Goal: Information Seeking & Learning: Learn about a topic

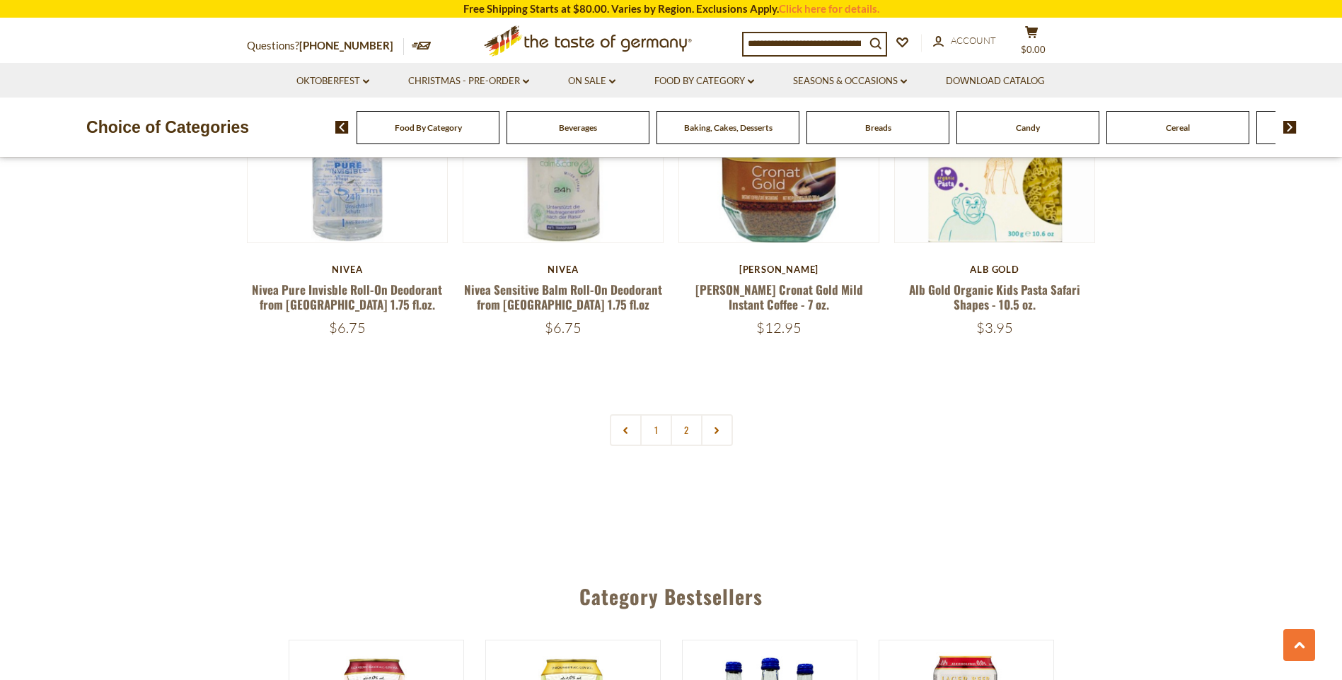
scroll to position [3372, 0]
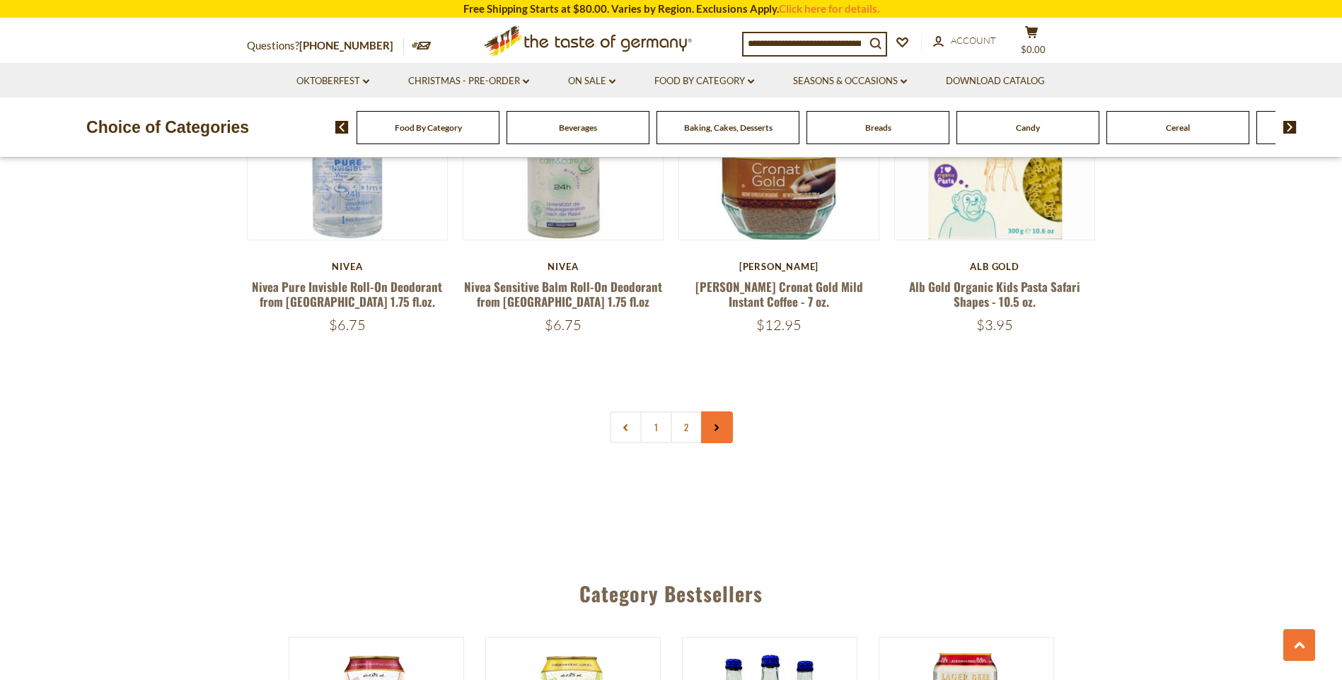
click at [722, 419] on link at bounding box center [717, 428] width 32 height 32
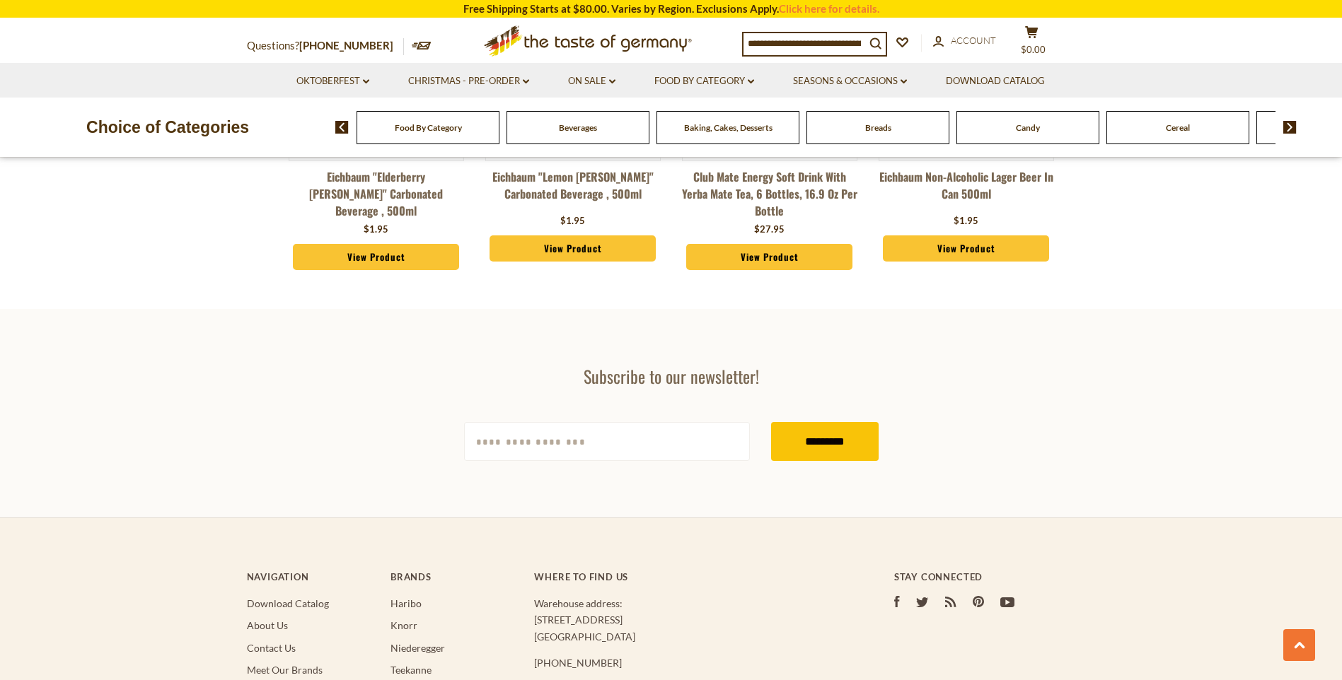
scroll to position [4150, 0]
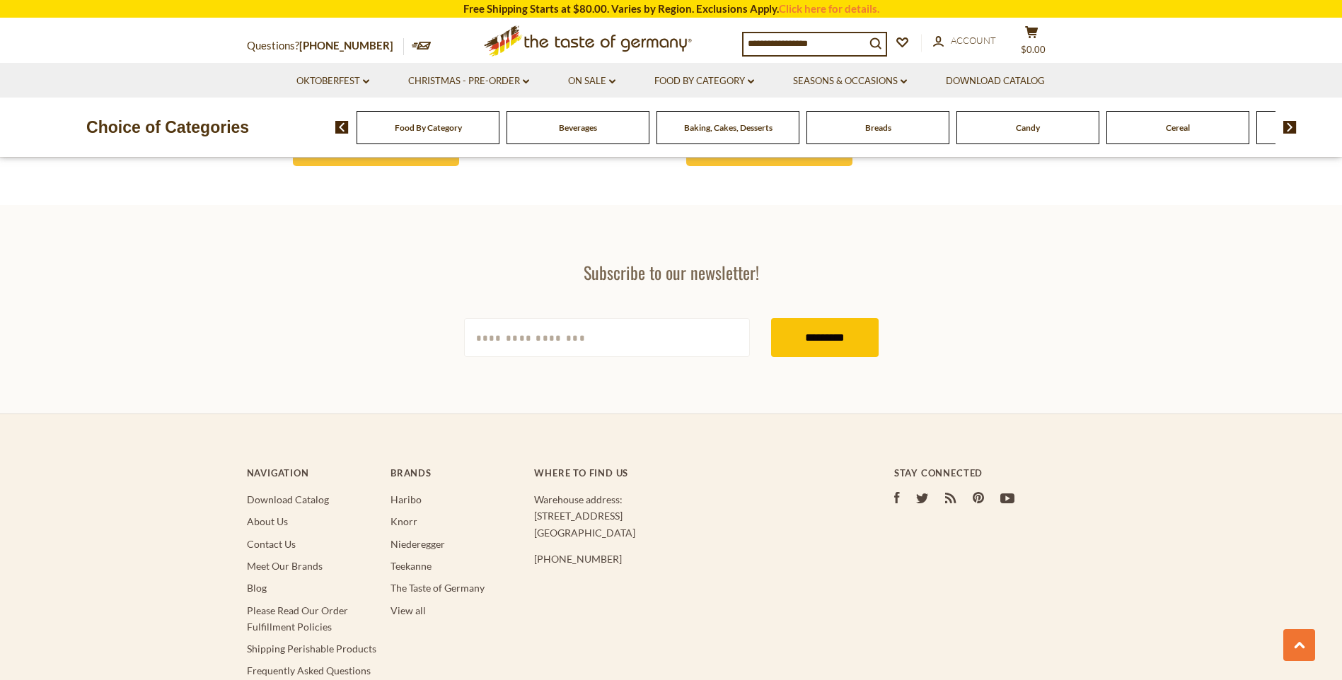
click at [584, 318] on input "[EMAIL_ADDRESS][DOMAIN_NAME]" at bounding box center [607, 337] width 286 height 39
type input "**********"
click at [809, 332] on input "*********" at bounding box center [825, 337] width 108 height 39
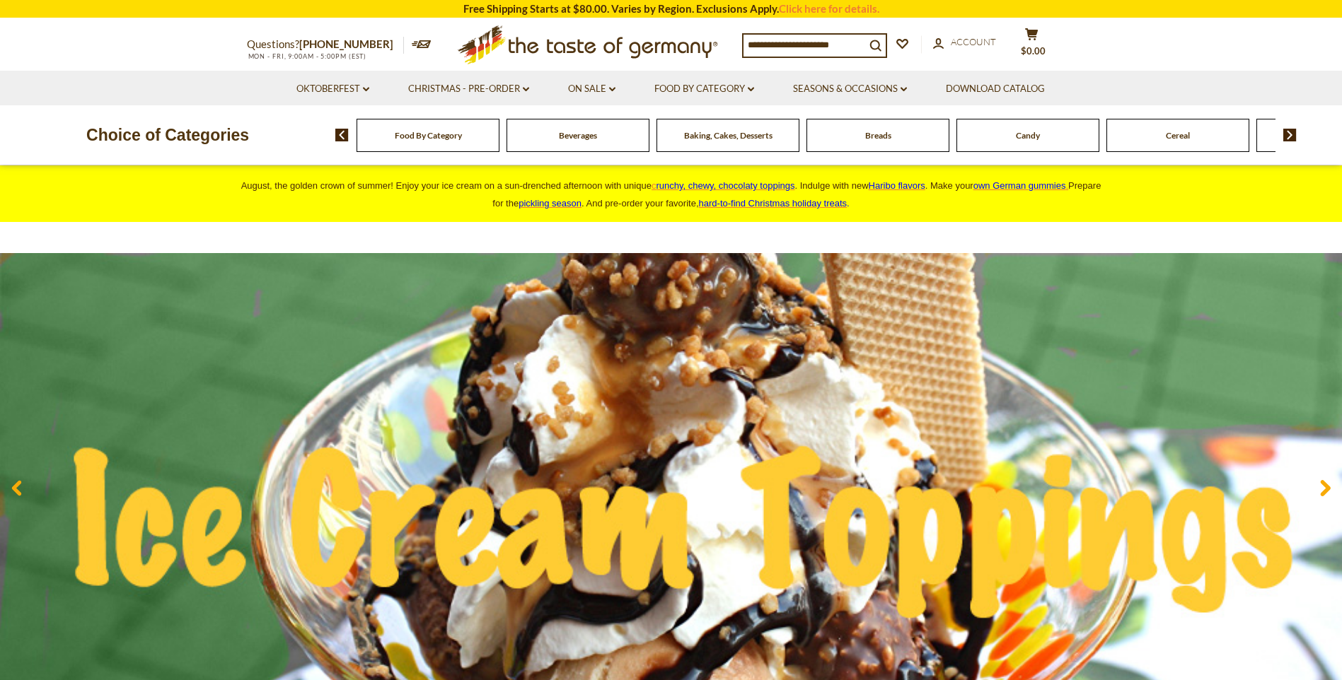
click at [499, 146] on div "Breads" at bounding box center [428, 135] width 143 height 33
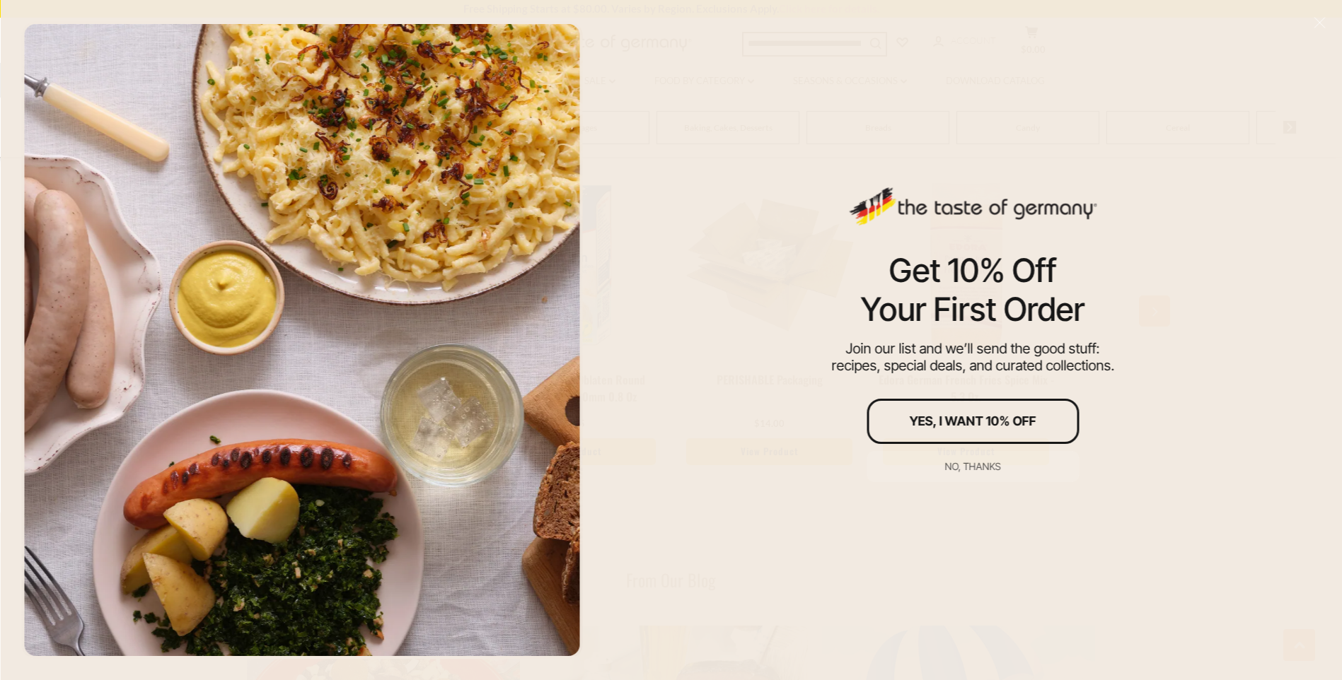
scroll to position [1816, 0]
click at [973, 467] on div "No, thanks" at bounding box center [973, 467] width 56 height 10
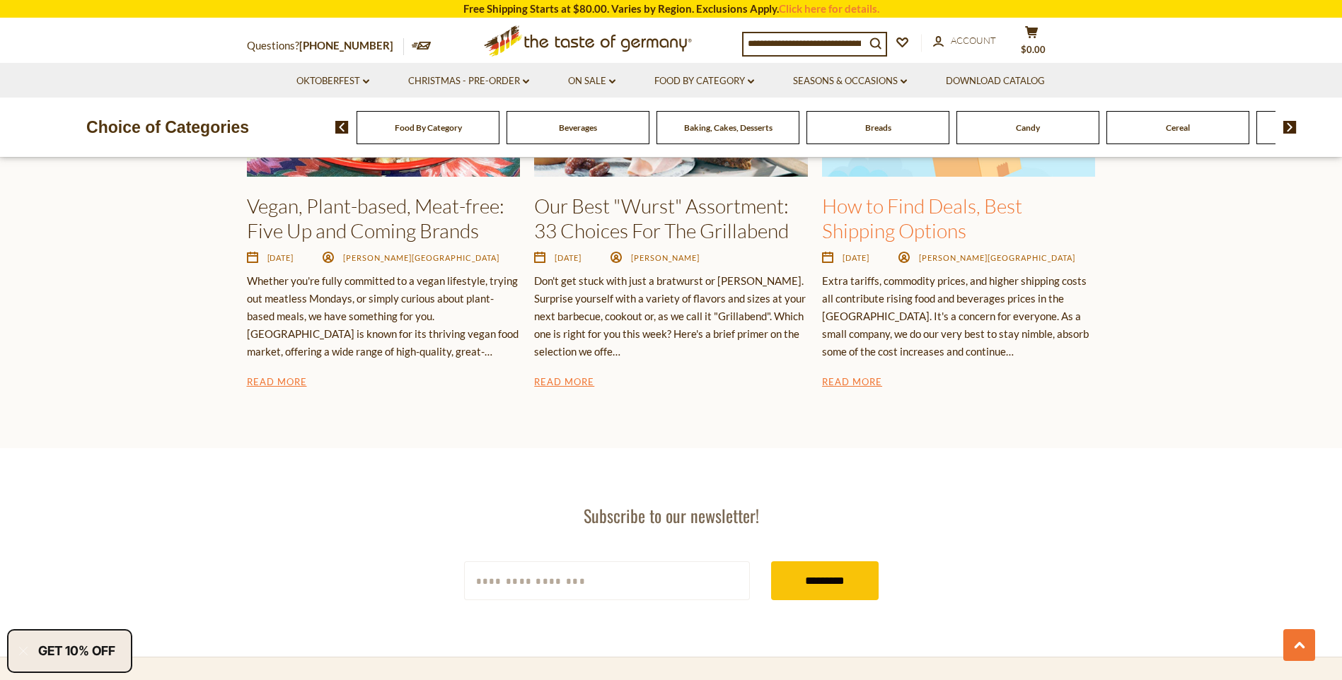
scroll to position [2334, 0]
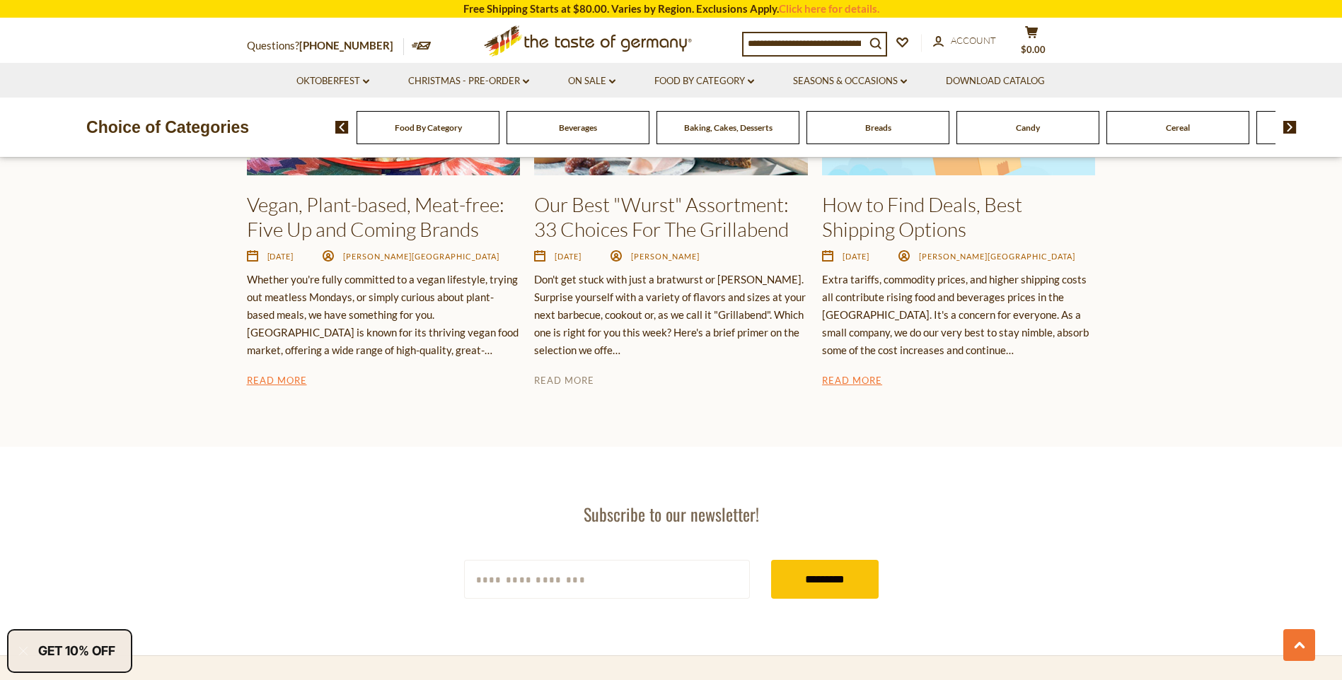
click at [582, 379] on link "Read More" at bounding box center [564, 381] width 60 height 17
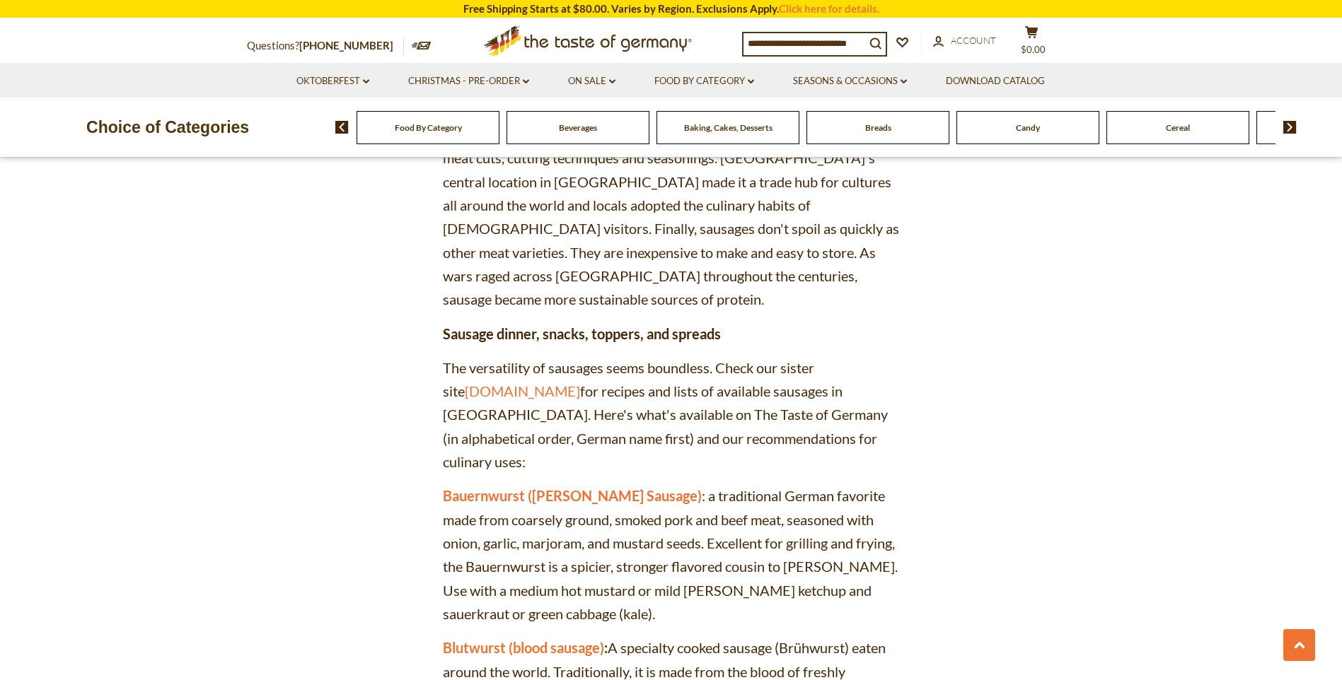
scroll to position [1038, 0]
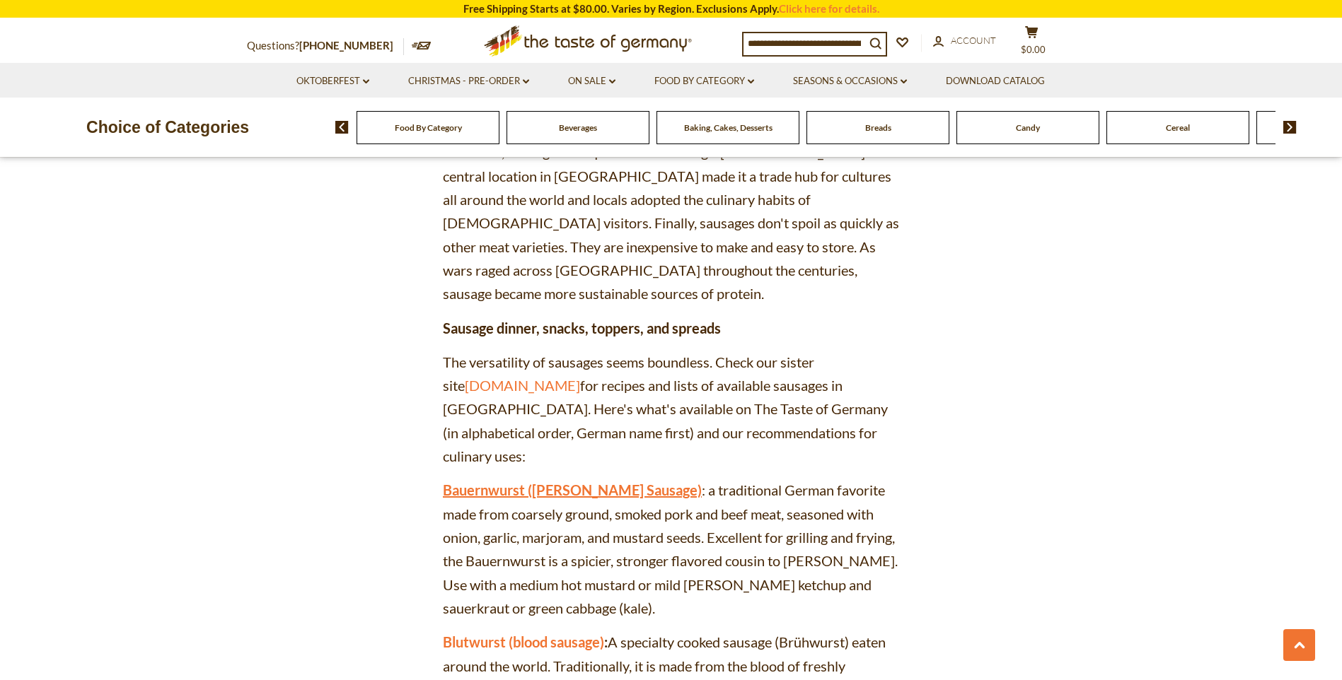
click at [601, 482] on link "Bauernwurst (Farmer's Sausage)" at bounding box center [572, 490] width 259 height 17
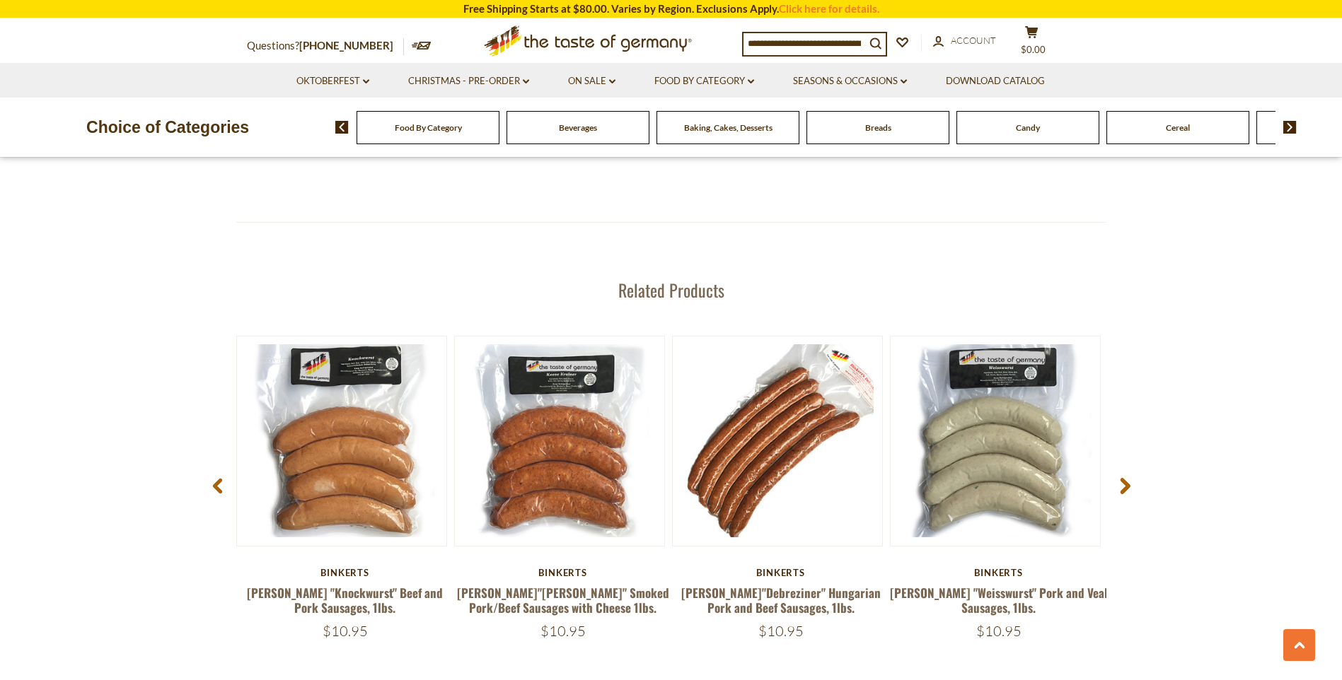
scroll to position [1556, 0]
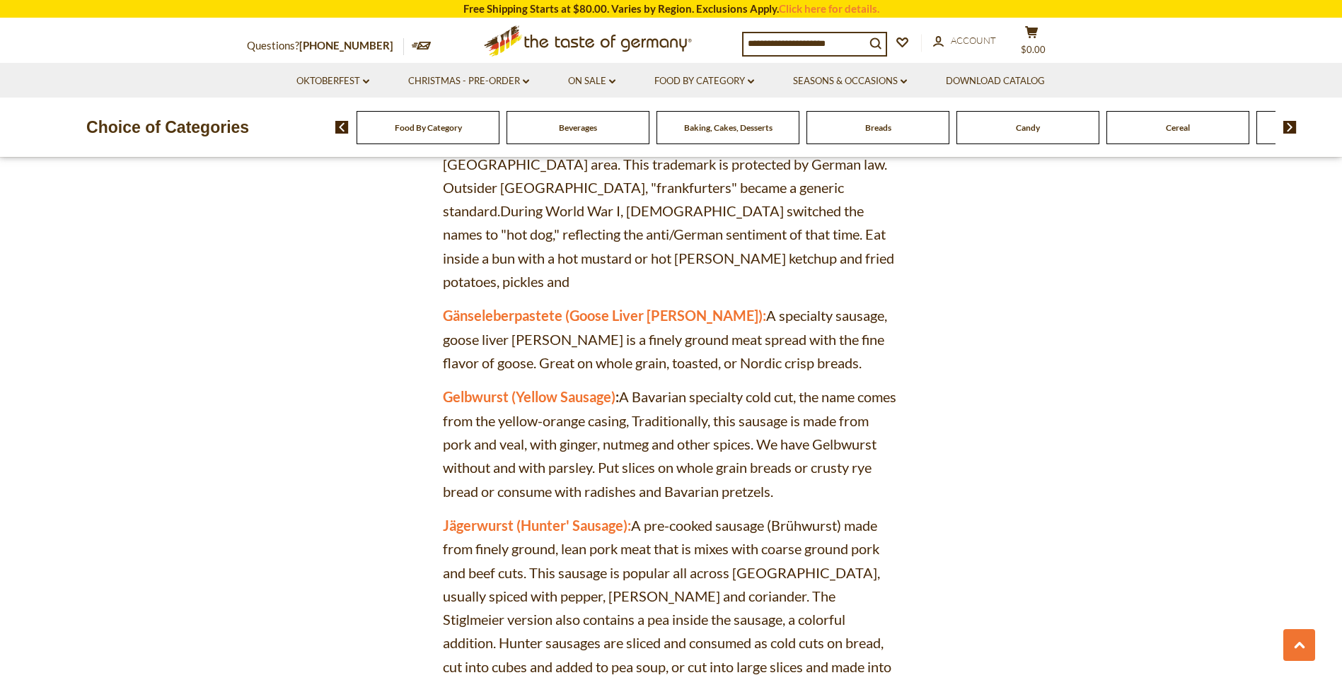
scroll to position [2854, 0]
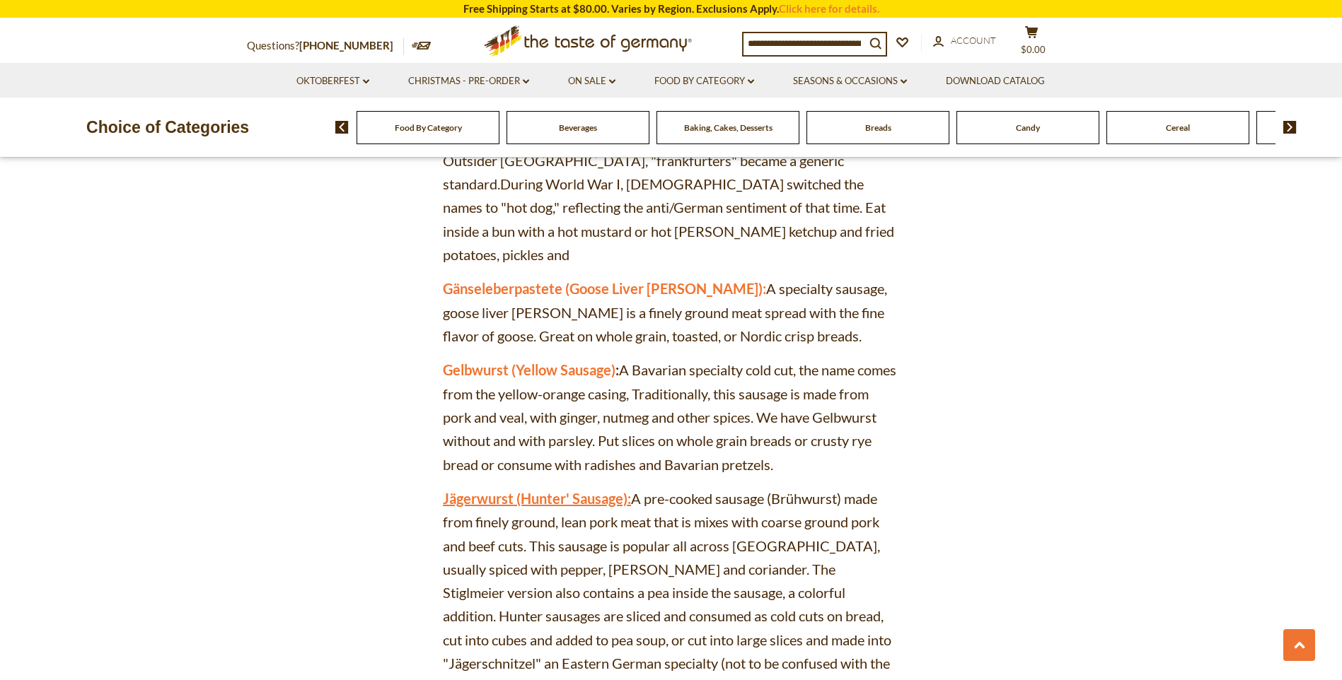
click at [539, 490] on link "Jägerwurst (Hunter' Sausage):" at bounding box center [537, 498] width 188 height 17
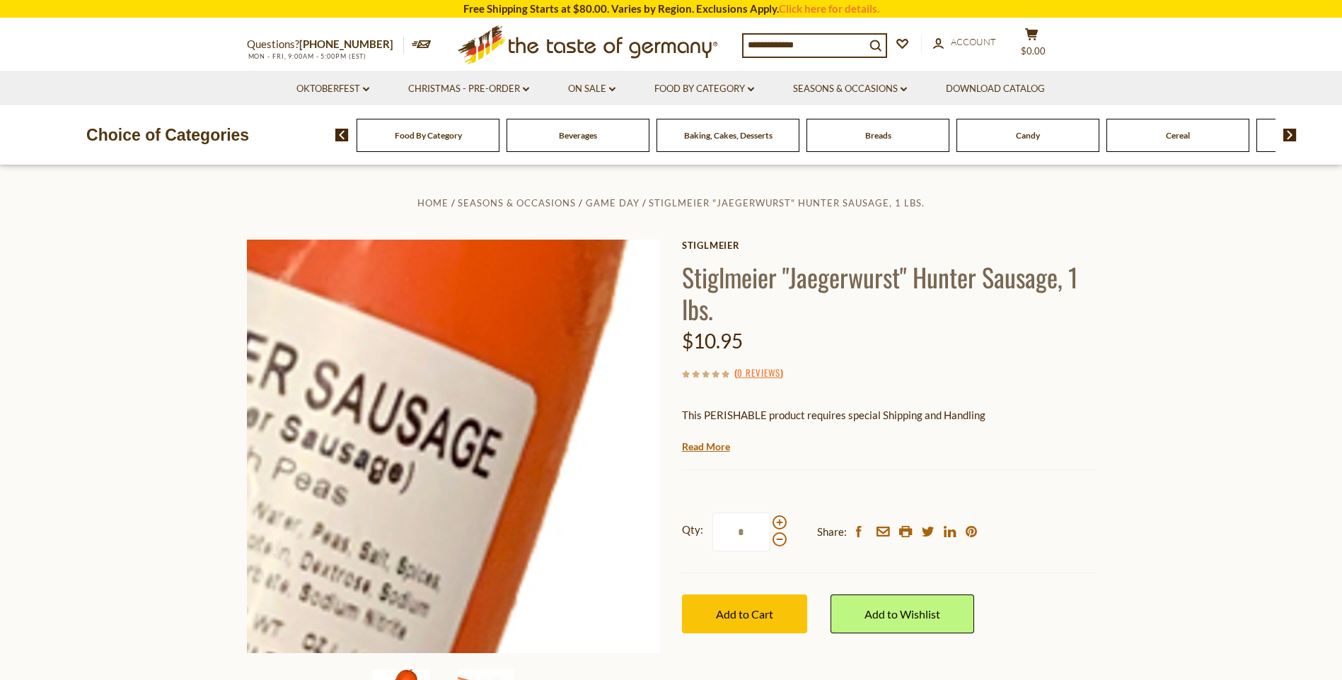
scroll to position [260, 0]
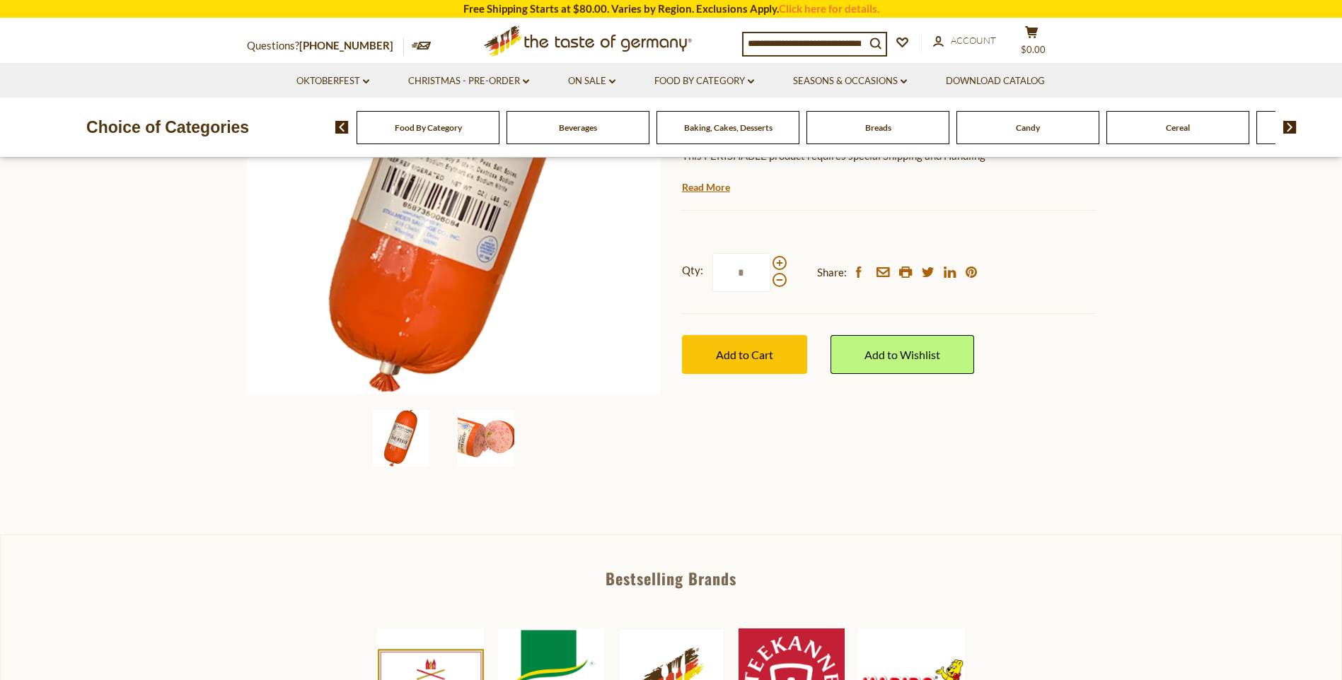
click at [500, 444] on img at bounding box center [486, 438] width 57 height 57
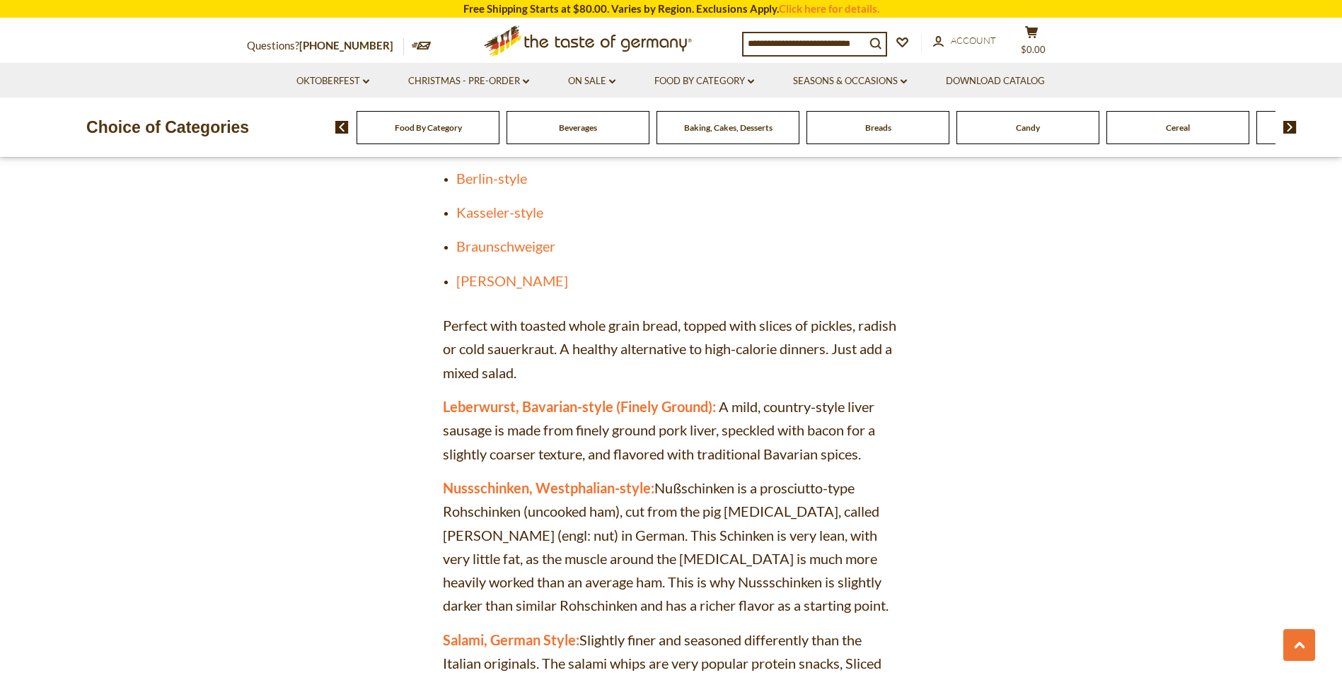
scroll to position [4150, 0]
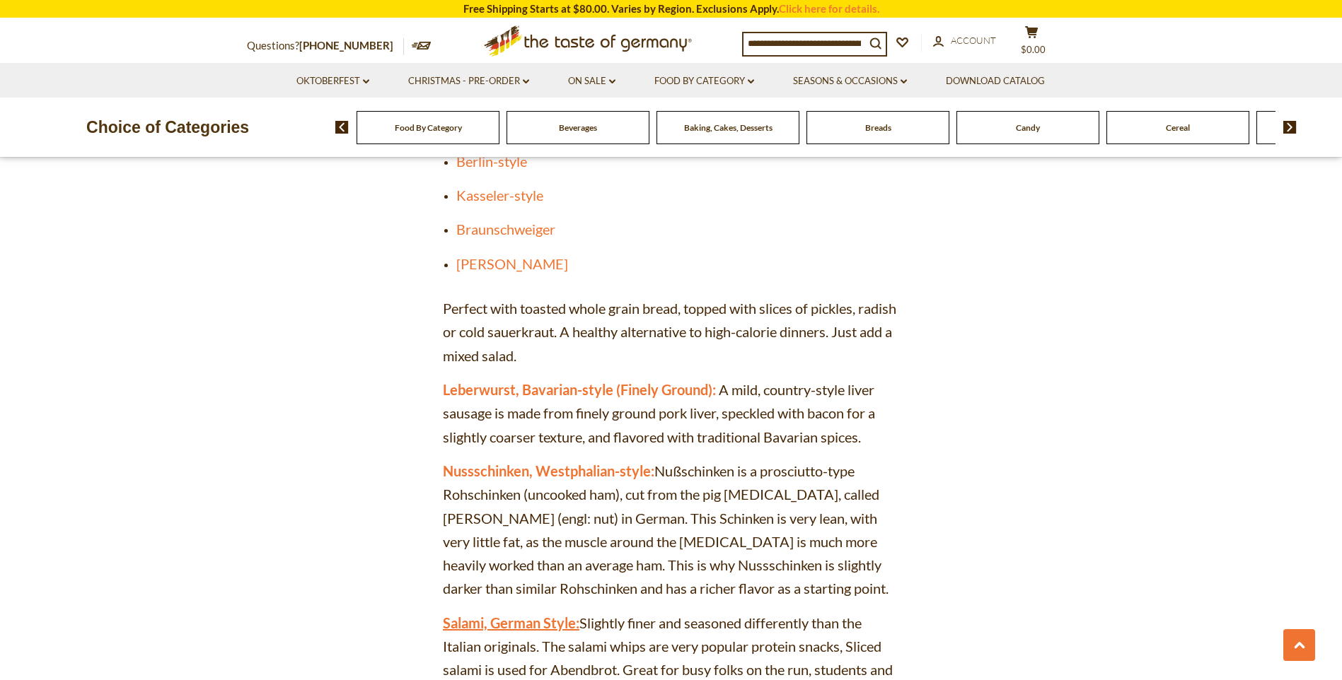
click at [557, 615] on link "Salami, German Style:" at bounding box center [511, 623] width 137 height 17
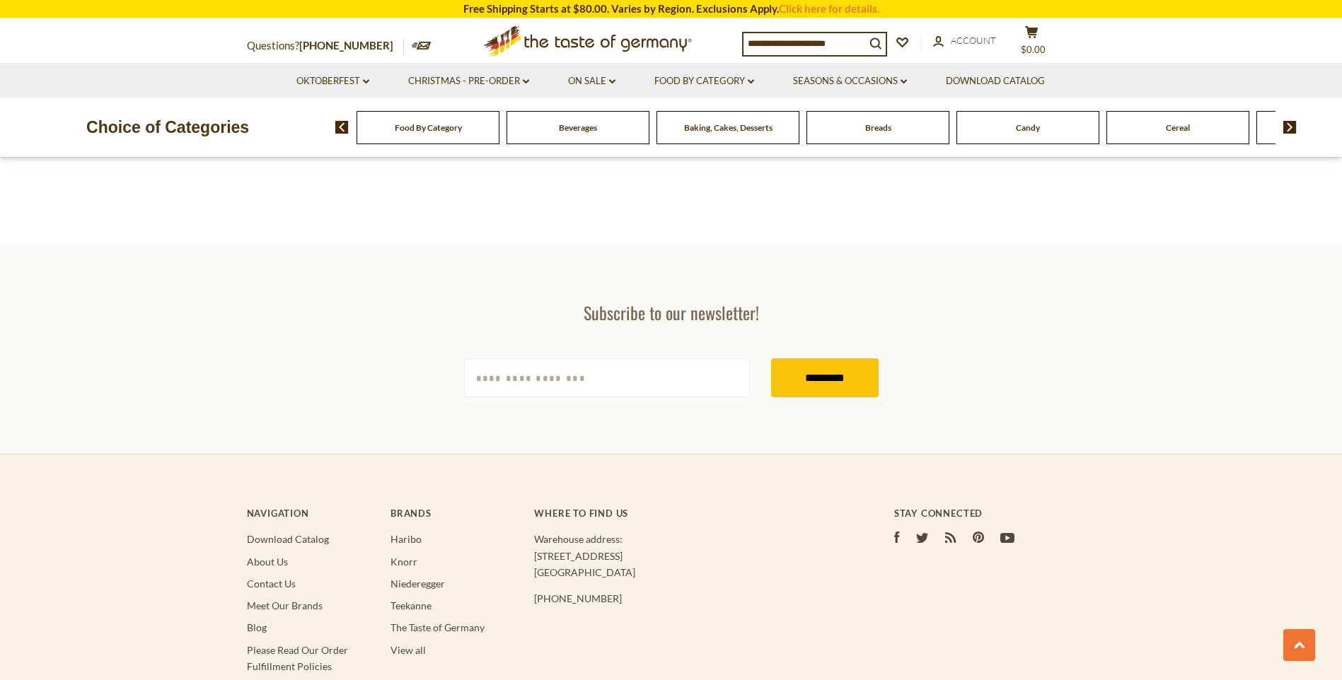
scroll to position [1297, 0]
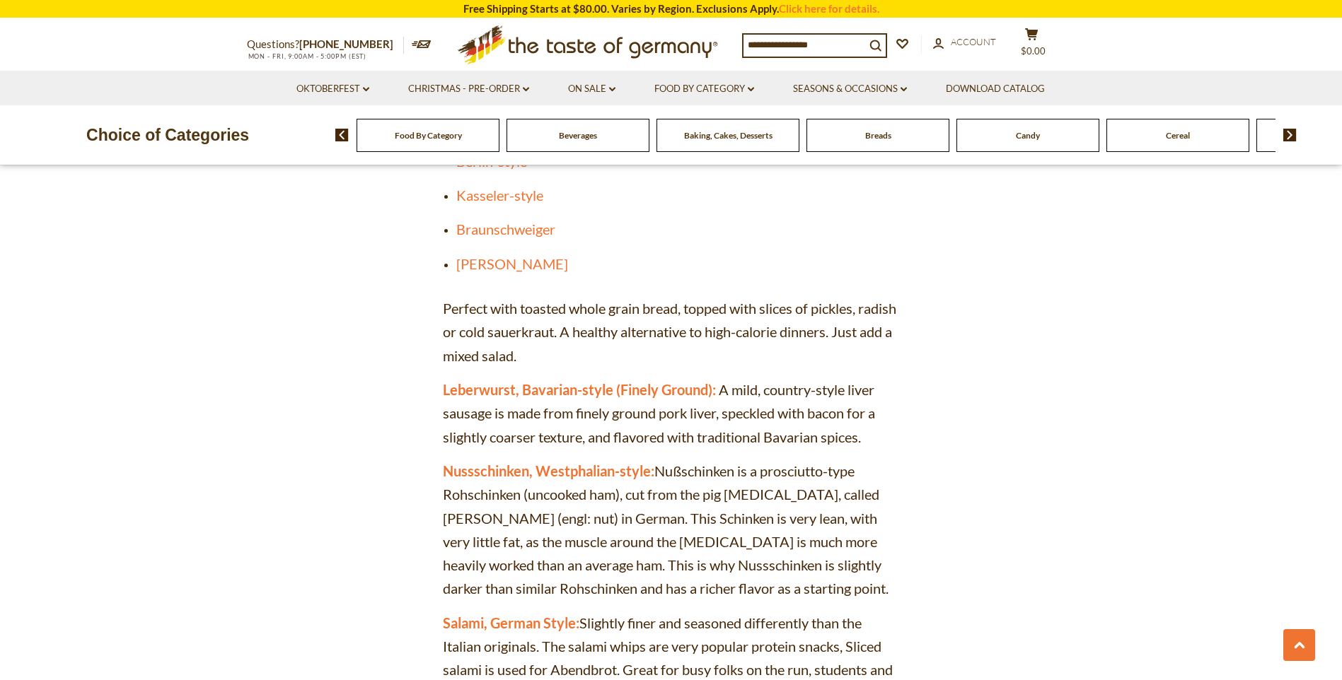
scroll to position [4150, 0]
click at [513, 615] on link "Salami, German Style:" at bounding box center [511, 623] width 137 height 17
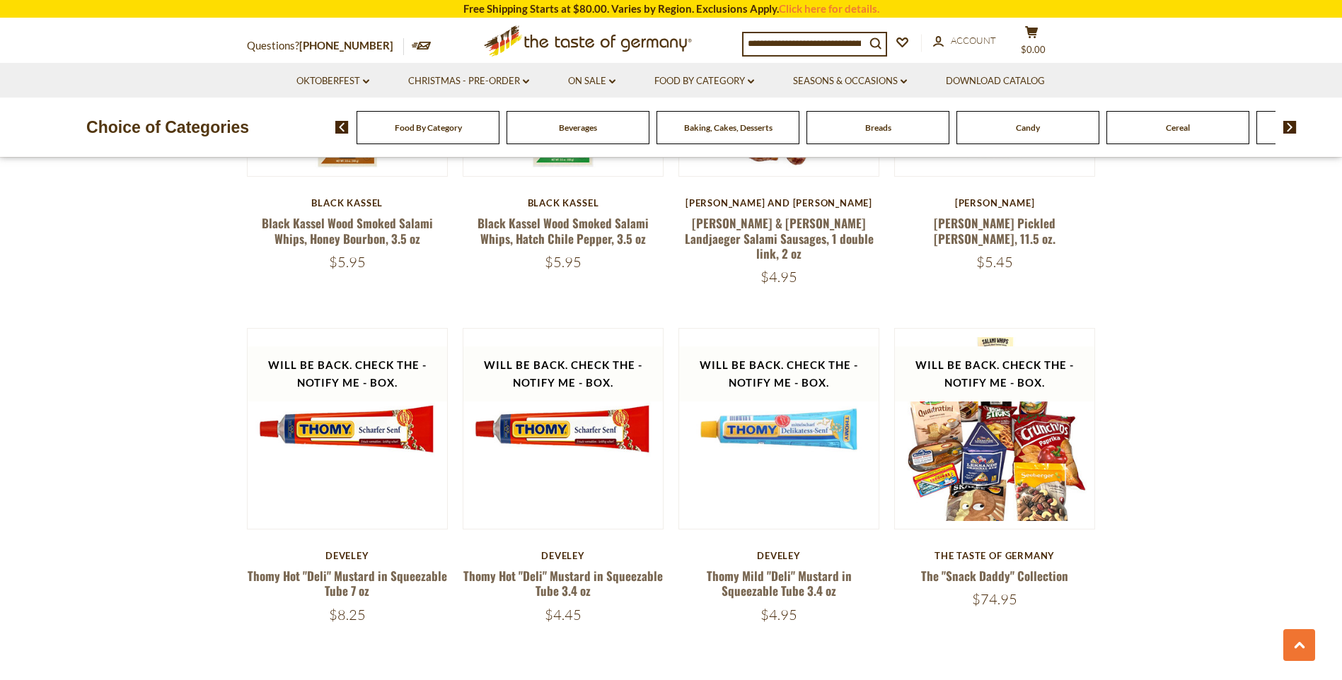
scroll to position [1082, 0]
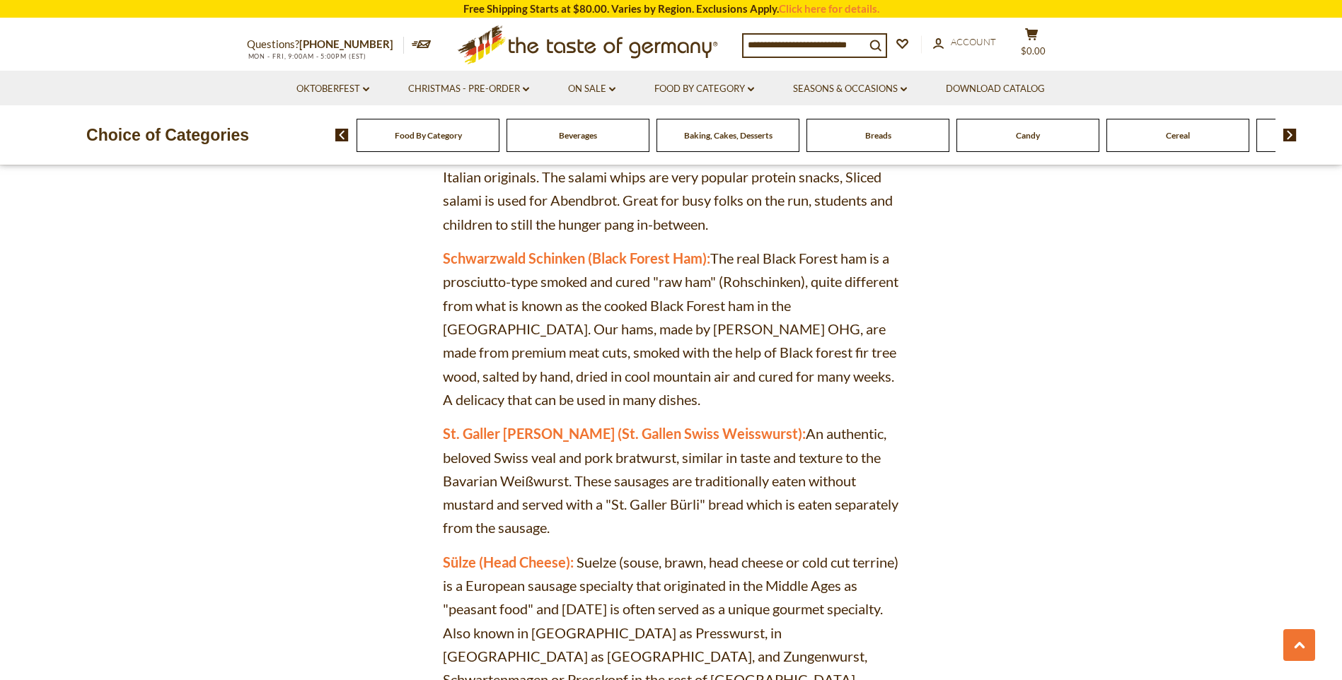
scroll to position [4669, 0]
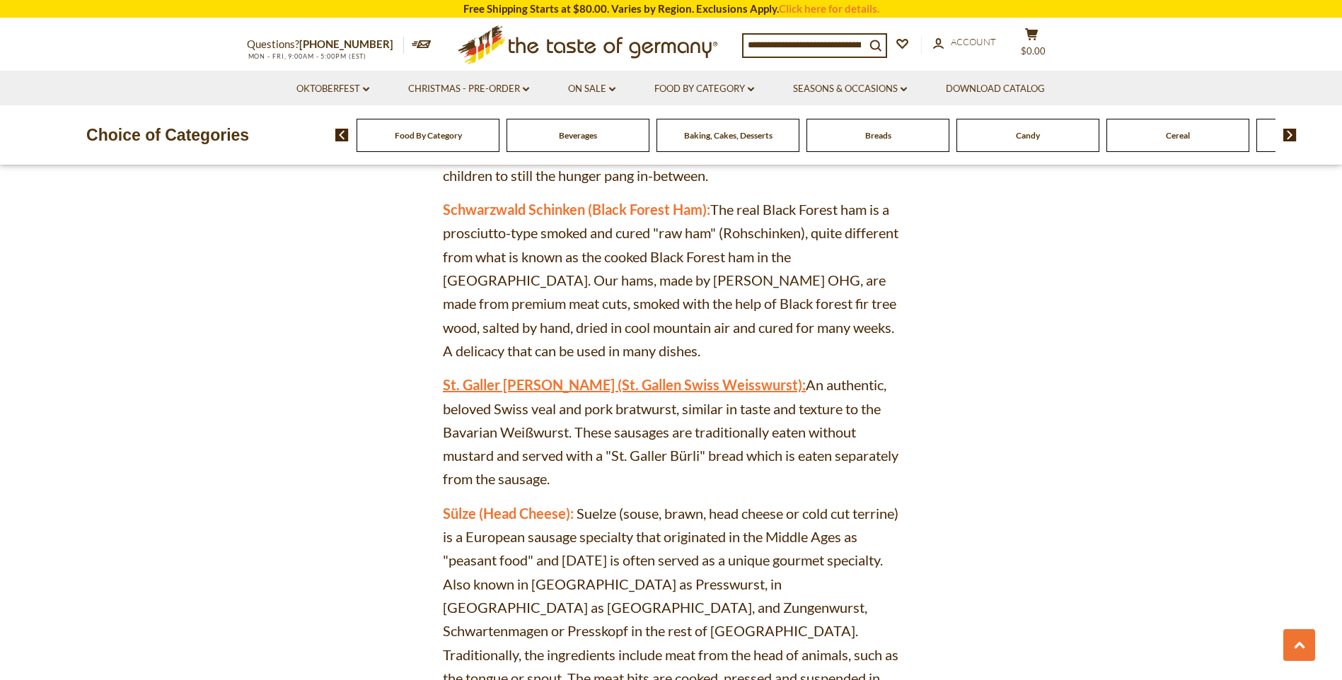
click at [660, 376] on link "St. Galler [PERSON_NAME] (St. Gallen Swiss Weisswurst):" at bounding box center [624, 384] width 363 height 17
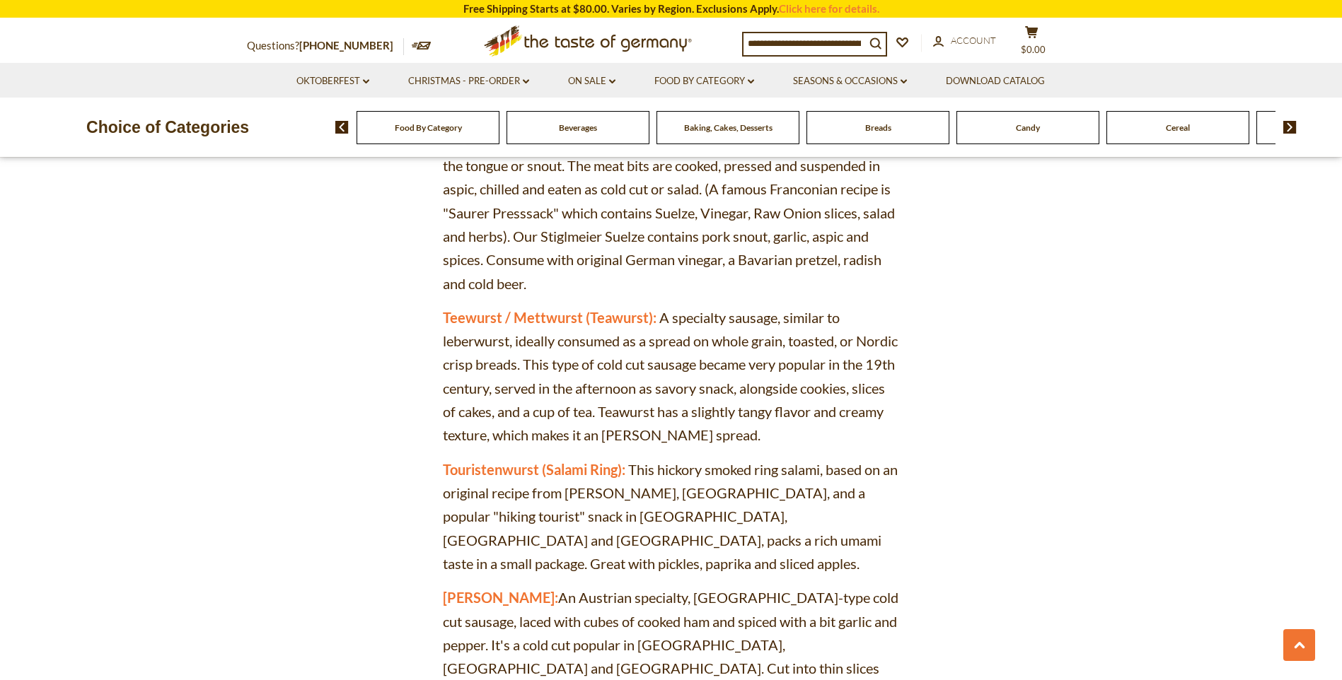
scroll to position [5187, 0]
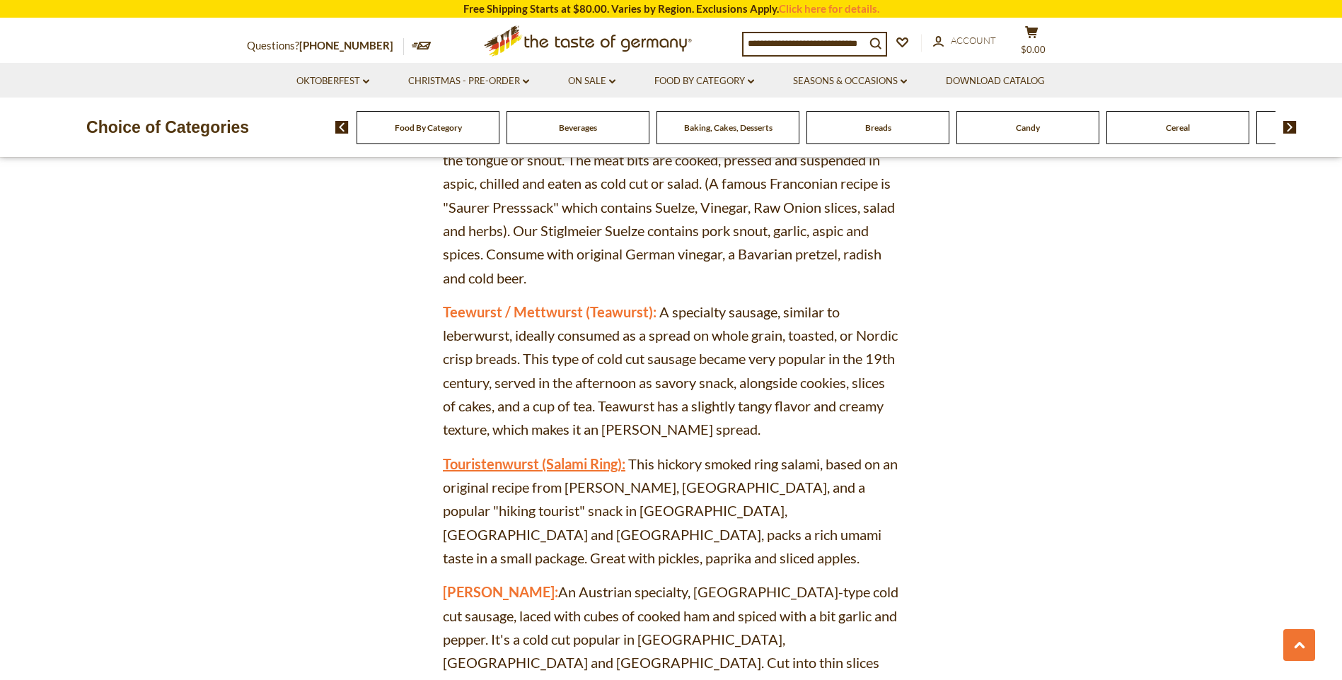
click at [579, 456] on link "Touristenwurst (Salami Ring):" at bounding box center [534, 464] width 183 height 17
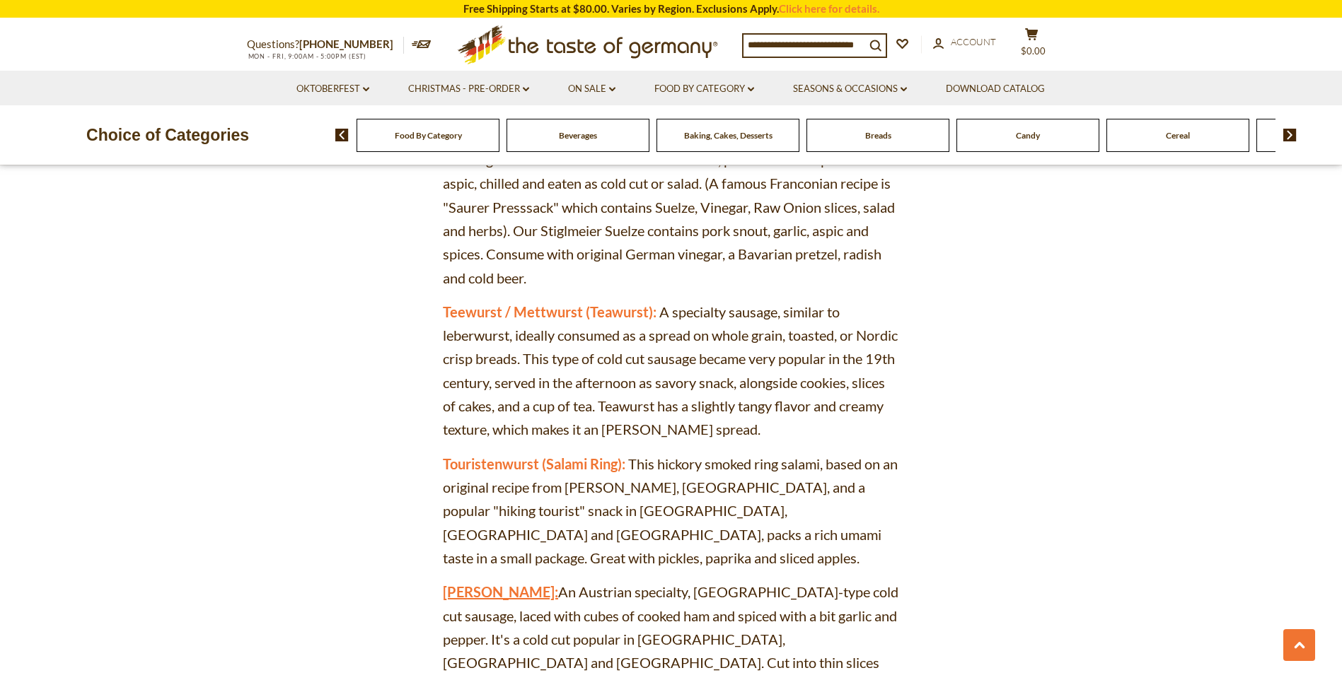
click at [519, 584] on link "Tyrolian Jagdwurst:" at bounding box center [500, 592] width 115 height 17
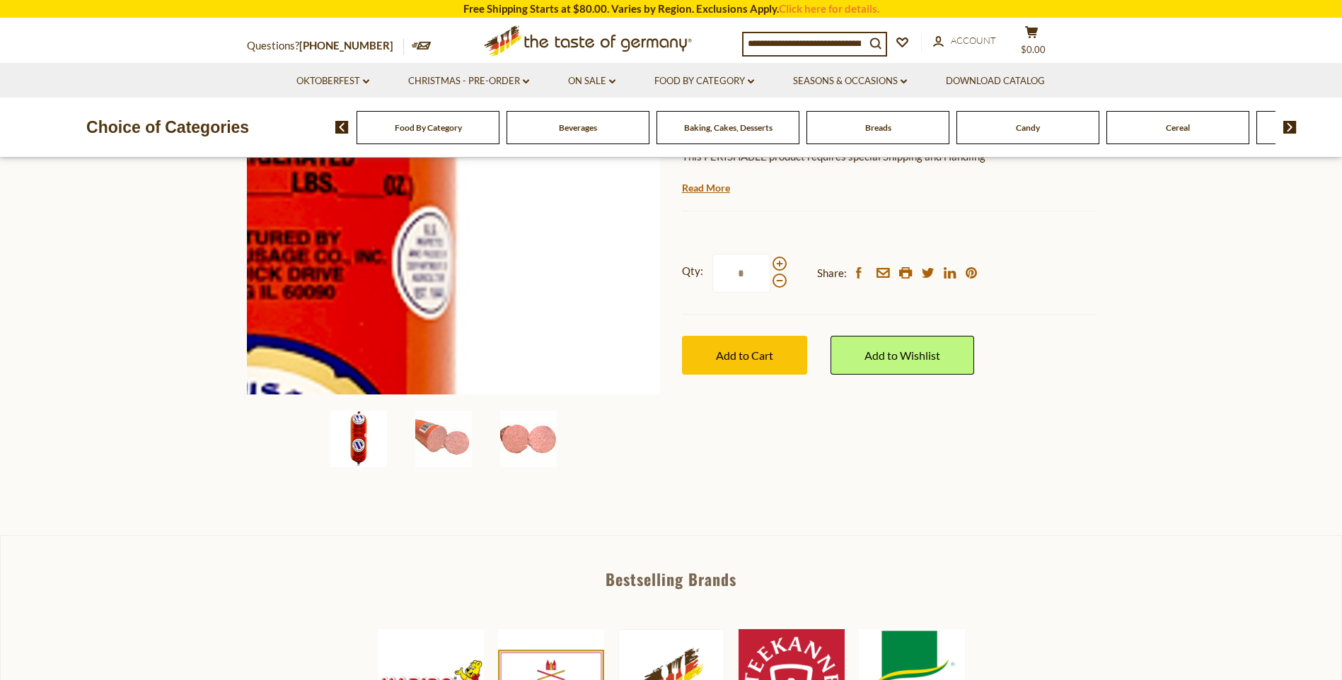
scroll to position [260, 0]
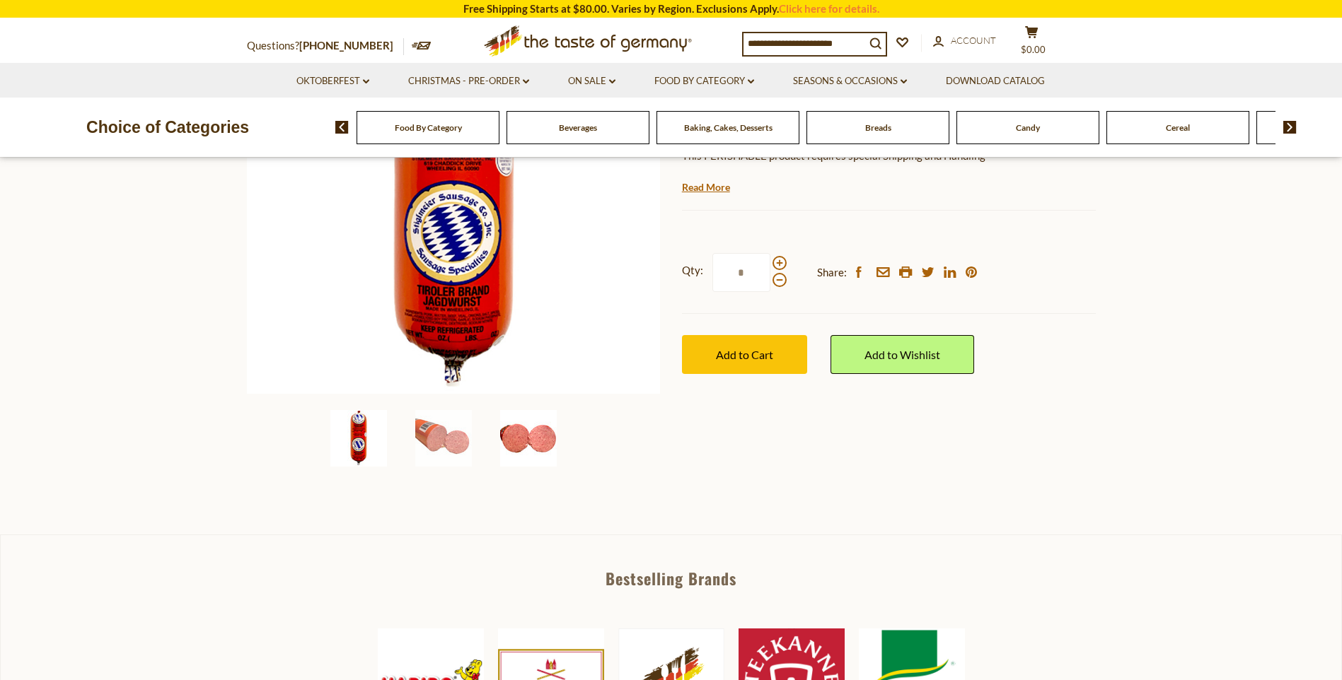
click at [543, 431] on img at bounding box center [528, 438] width 57 height 57
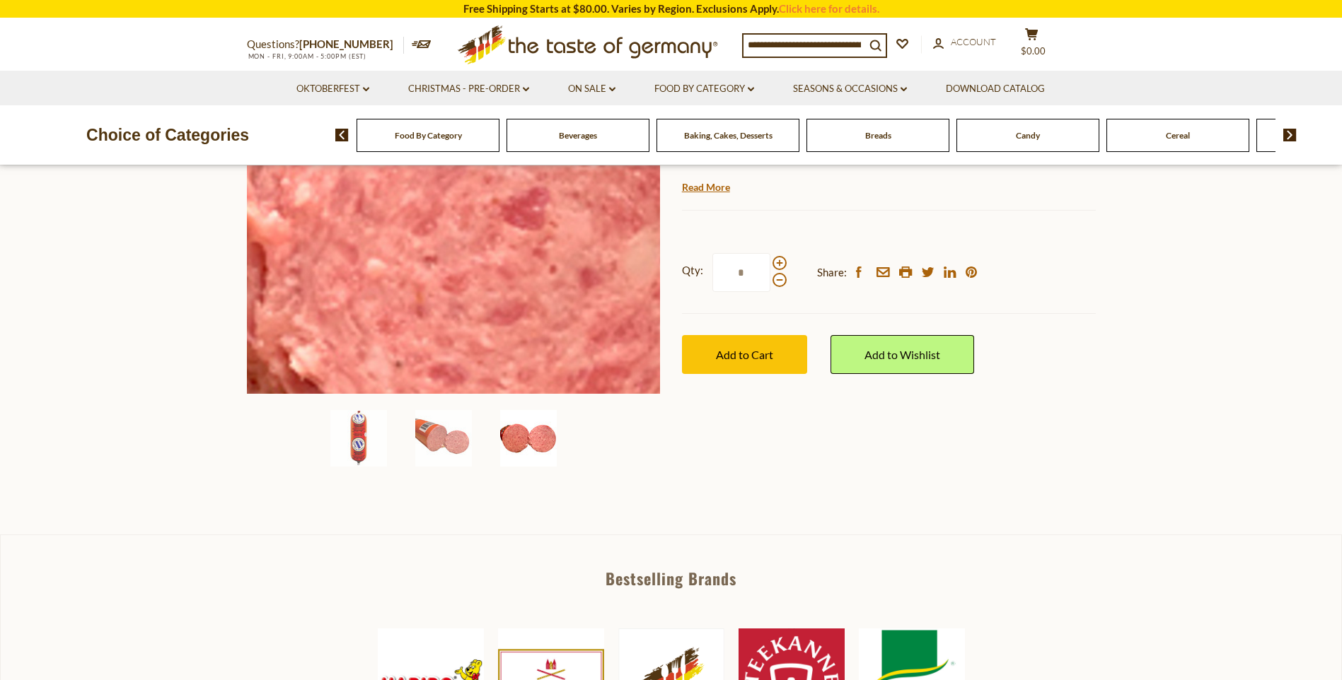
scroll to position [0, 0]
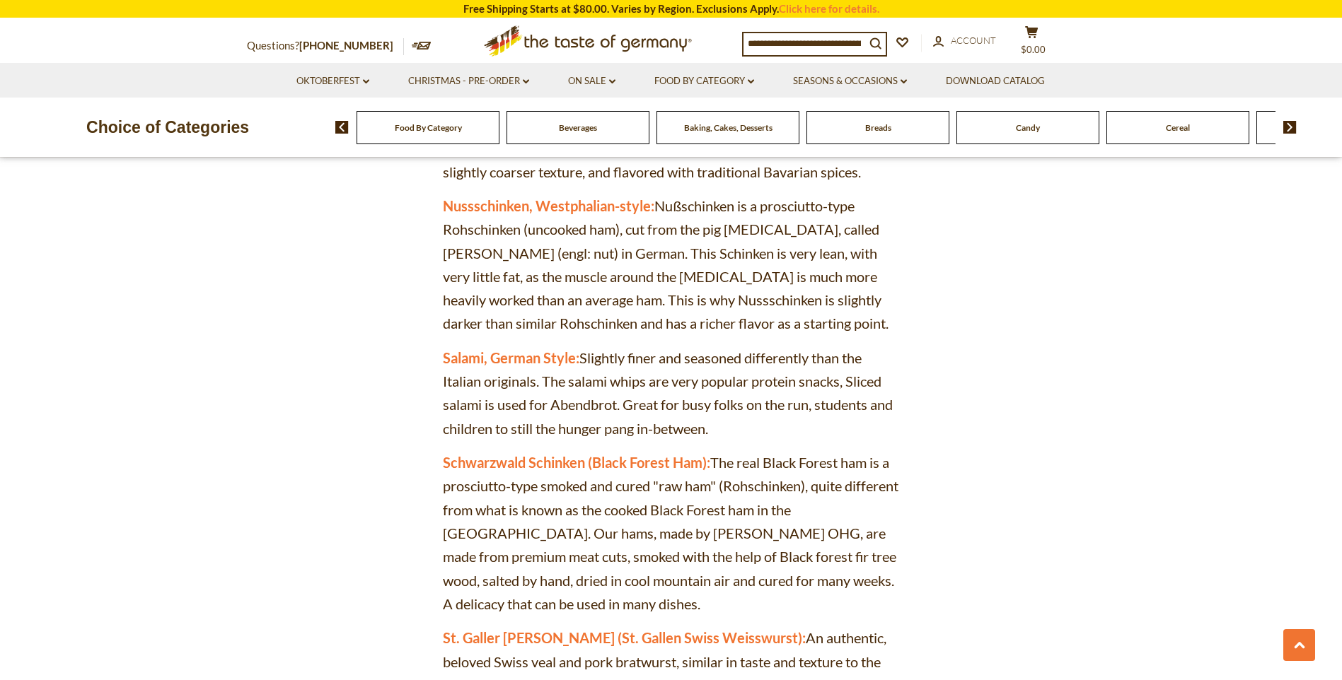
scroll to position [4409, 0]
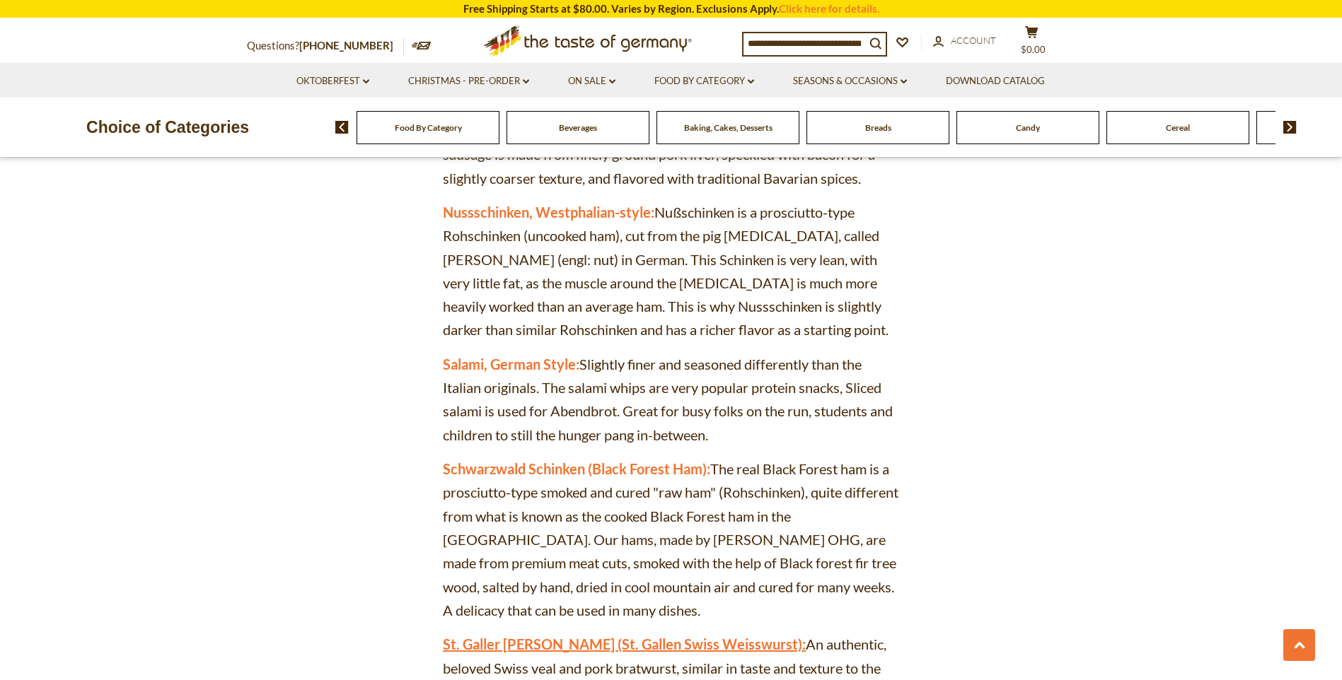
click at [593, 636] on link "St. Galler Wurst (St. Gallen Swiss Weisswurst):" at bounding box center [624, 644] width 363 height 17
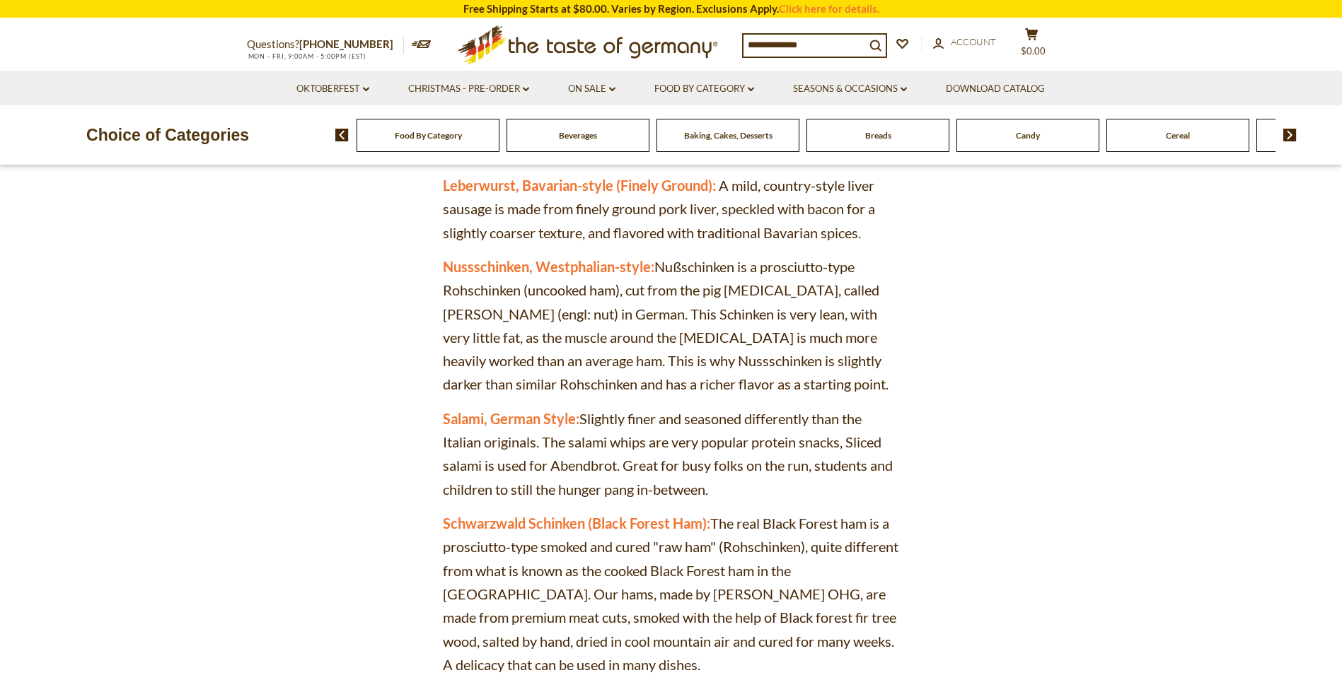
scroll to position [4409, 0]
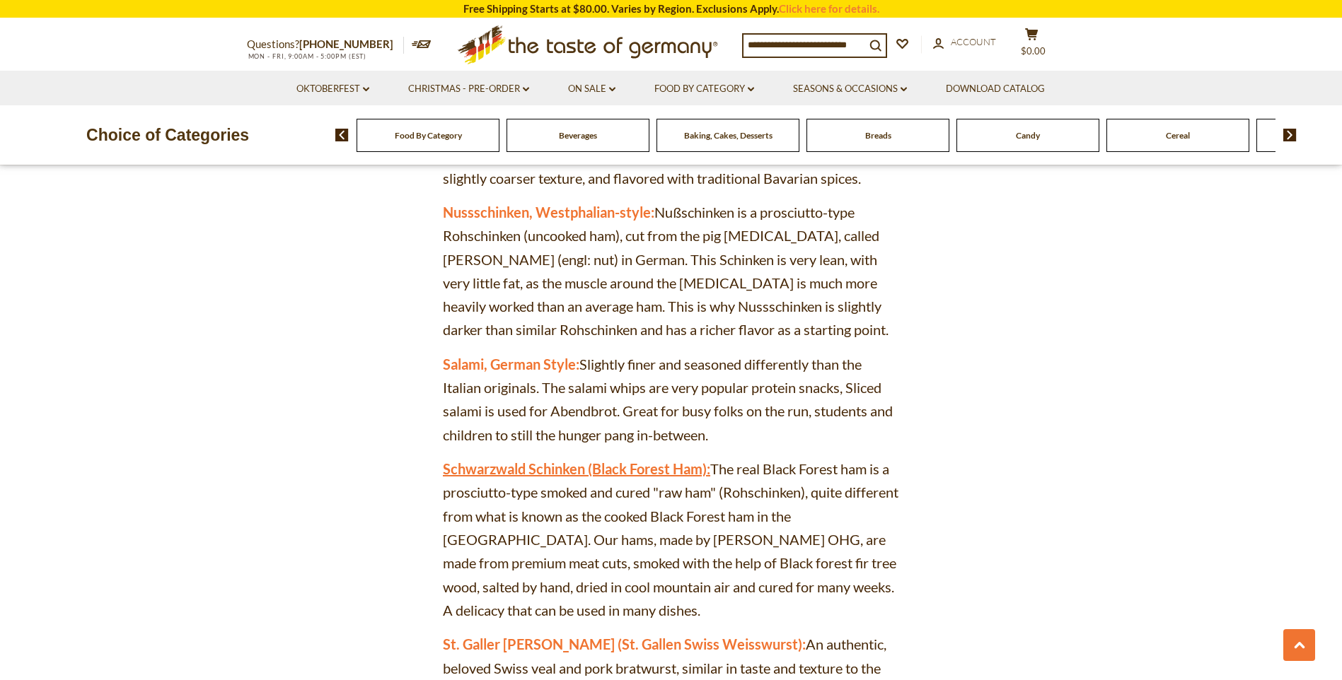
click at [540, 461] on link "Schwarzwald Schinken (Black Forest Ham):" at bounding box center [576, 469] width 267 height 17
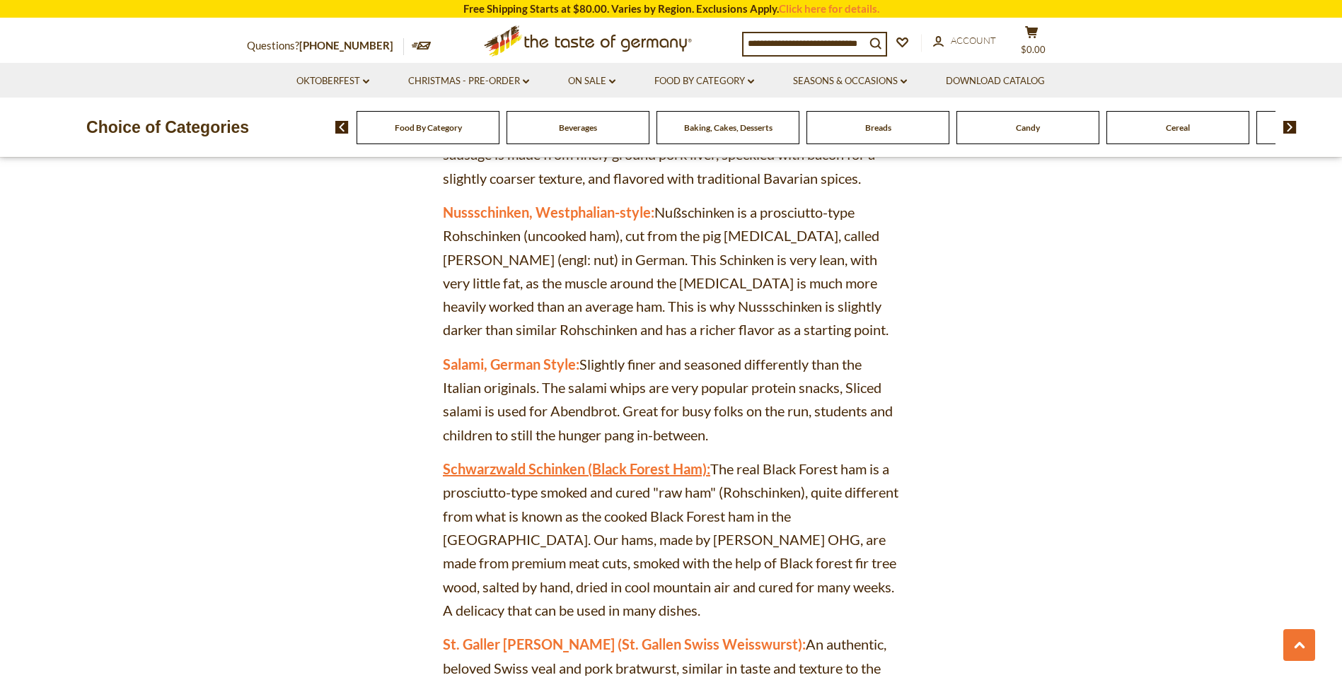
scroll to position [4149, 0]
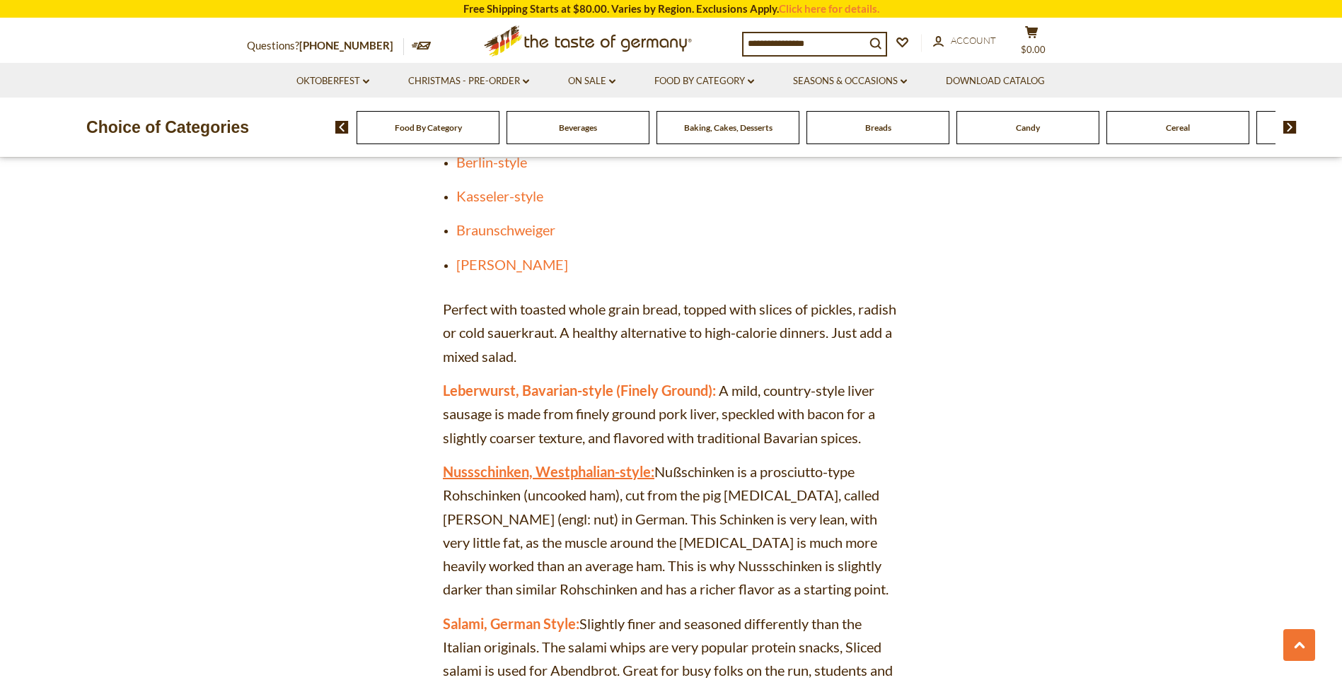
click at [543, 463] on link "Nussschinken, Westphalian-style:" at bounding box center [549, 471] width 212 height 17
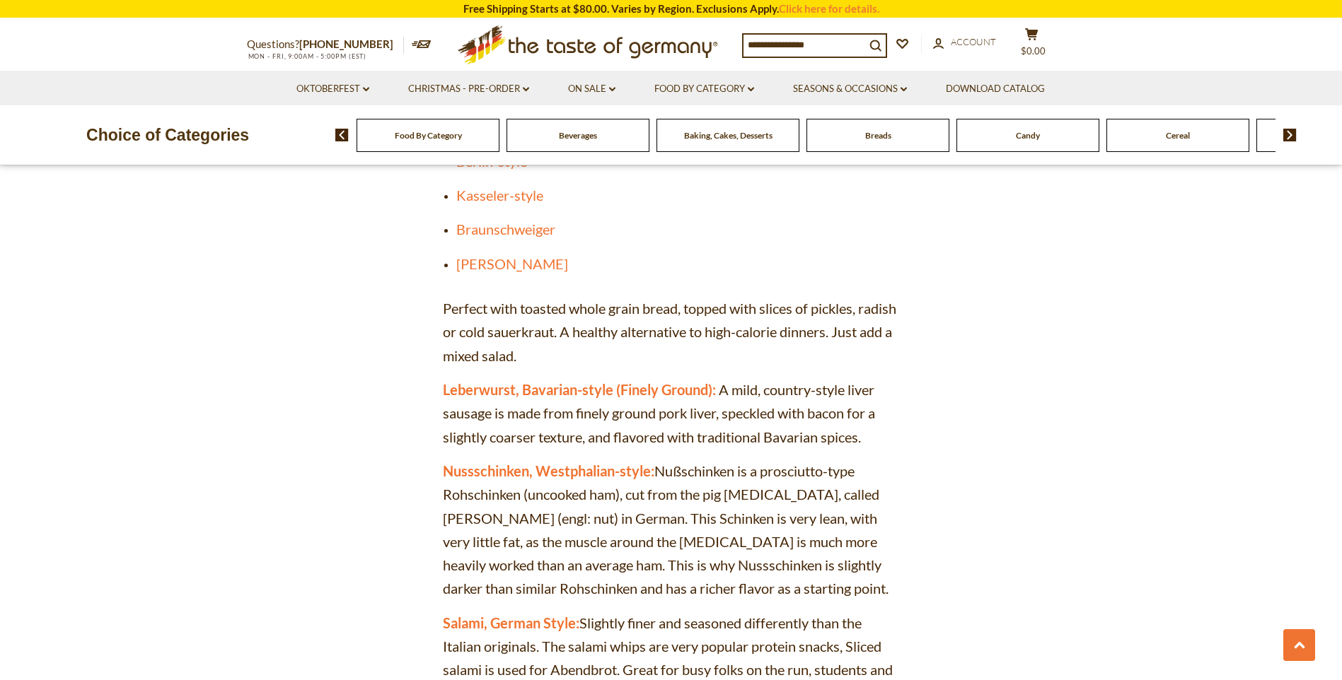
scroll to position [4149, 0]
click at [489, 463] on link "Nussschinken, Westphalian-style:" at bounding box center [549, 471] width 212 height 17
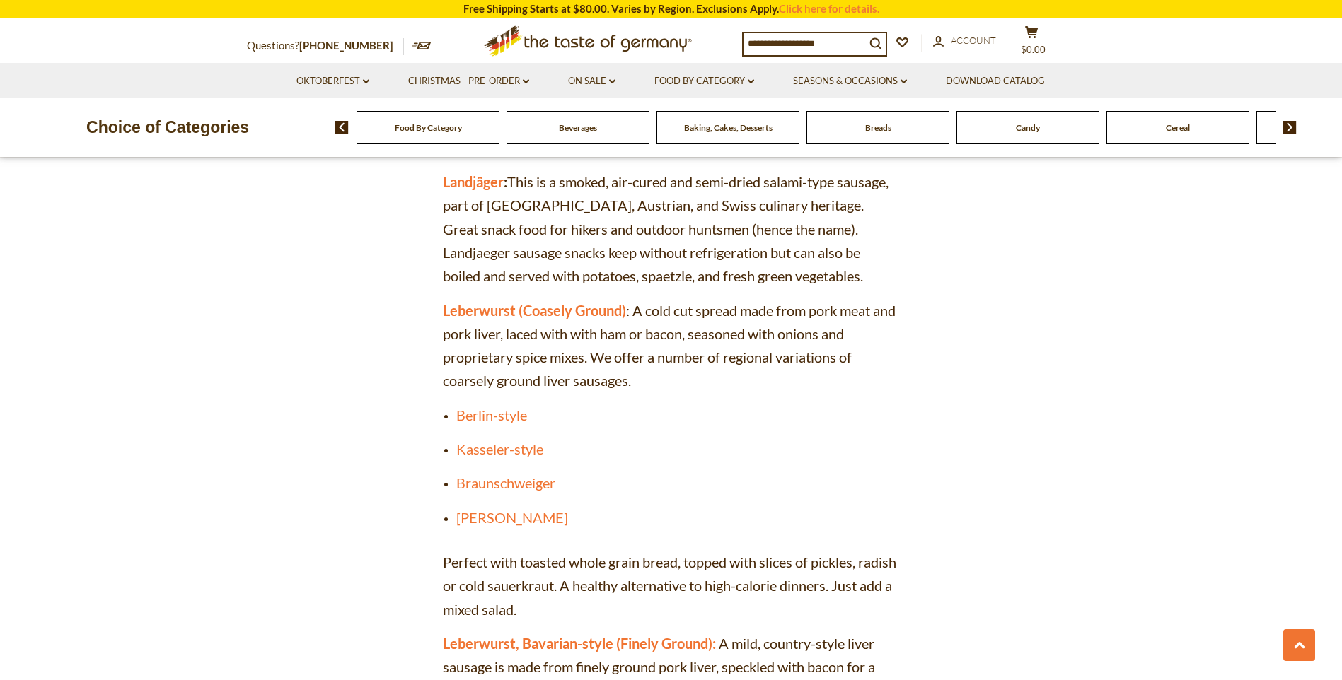
scroll to position [3890, 0]
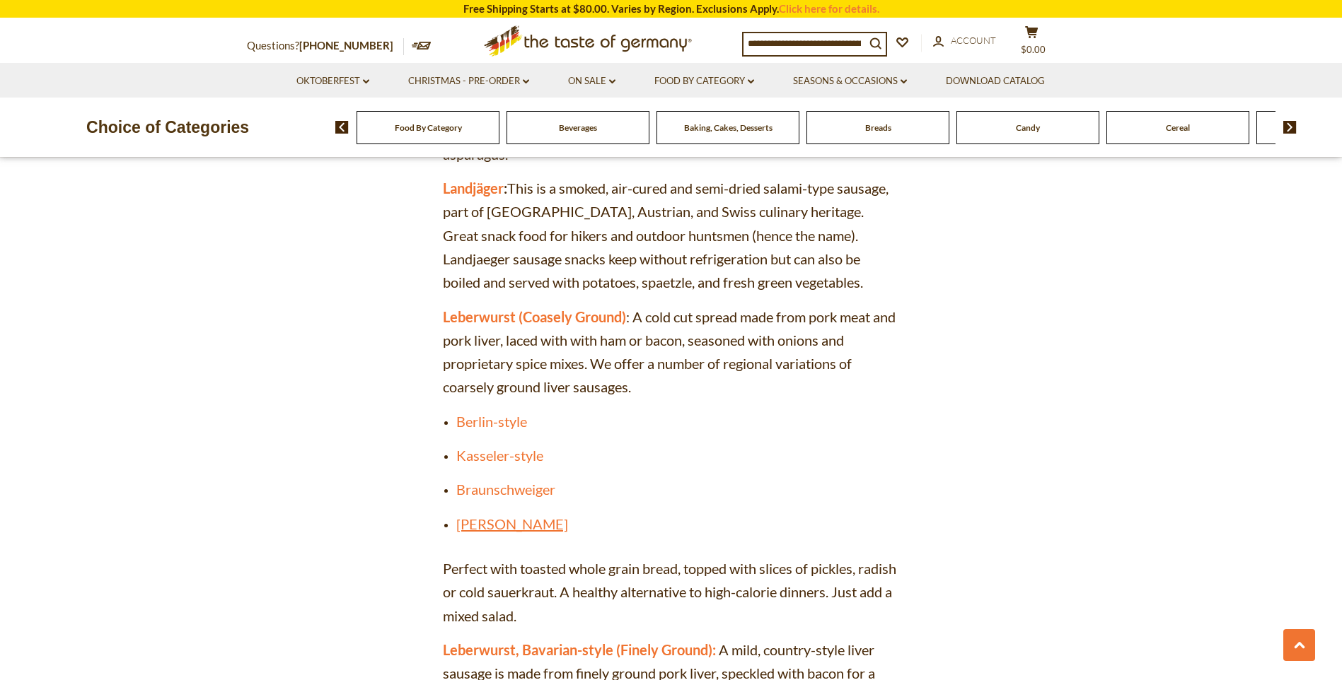
click at [476, 516] on link "[PERSON_NAME]" at bounding box center [512, 524] width 112 height 17
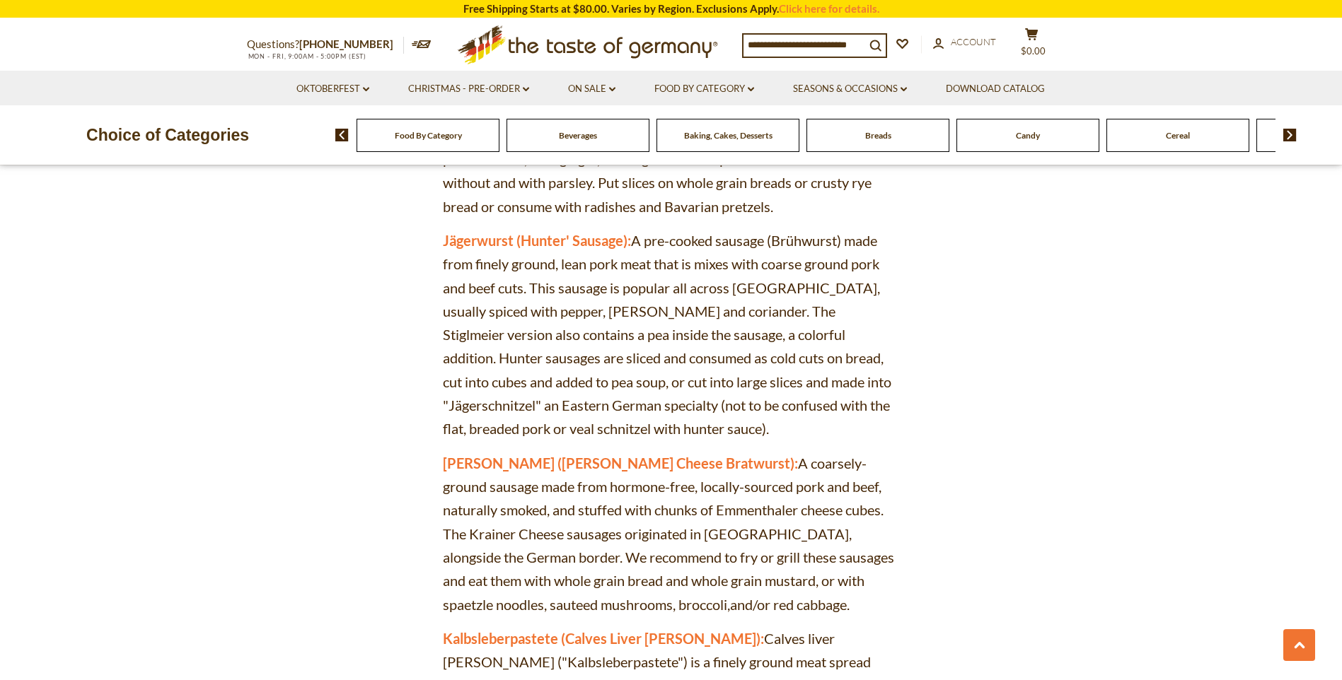
scroll to position [2852, 0]
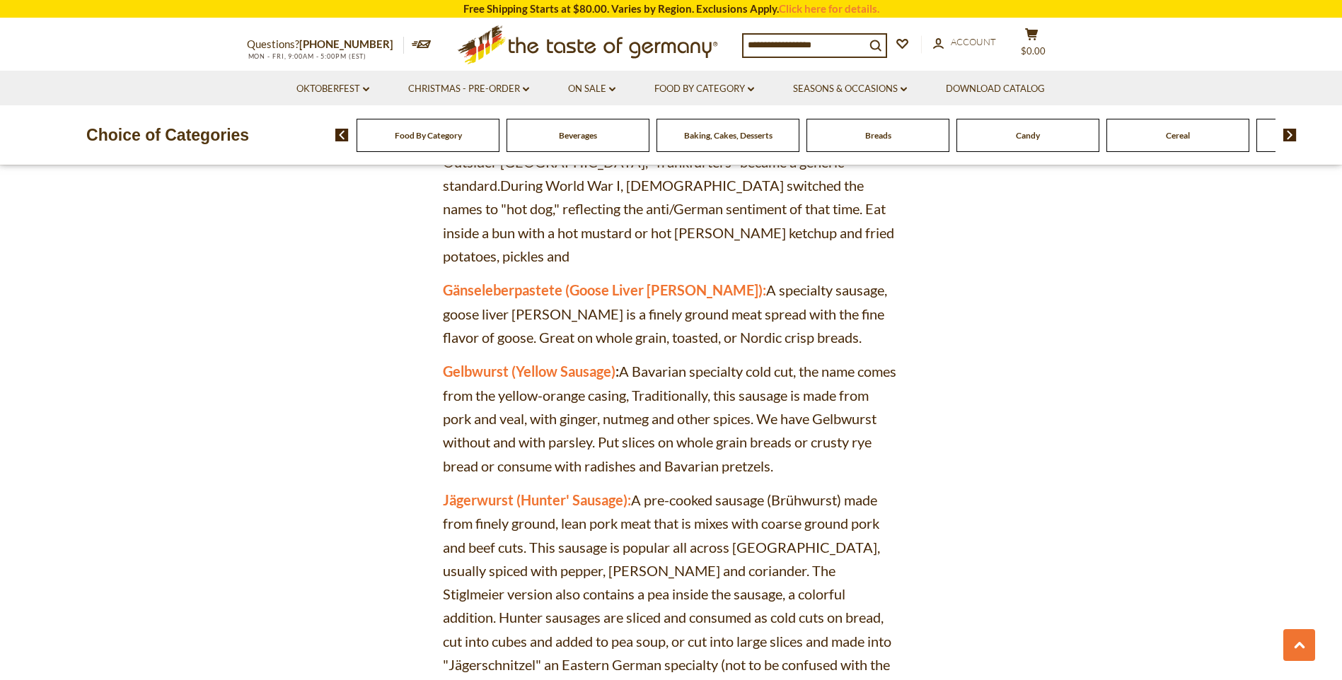
click at [499, 146] on div "Breads" at bounding box center [428, 135] width 143 height 33
click at [499, 145] on div "Breads" at bounding box center [428, 135] width 143 height 33
click at [1292, 137] on img at bounding box center [1289, 135] width 13 height 13
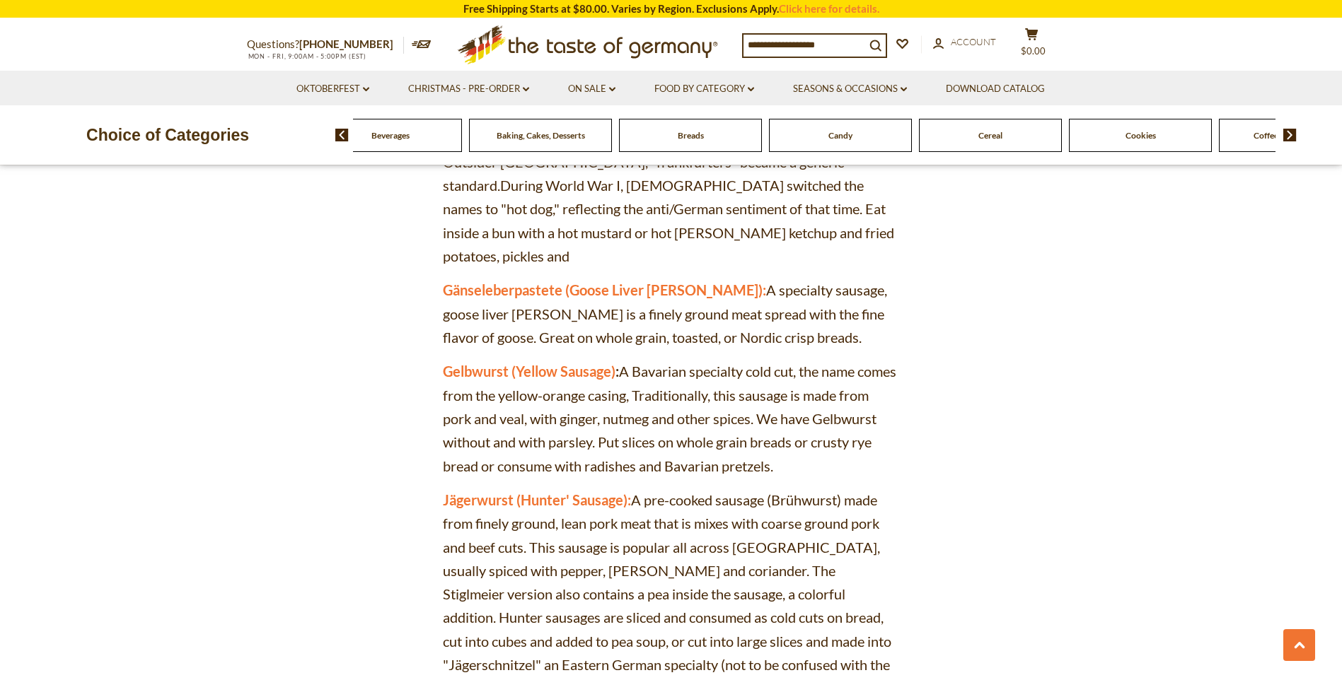
click at [1292, 137] on img at bounding box center [1289, 135] width 13 height 13
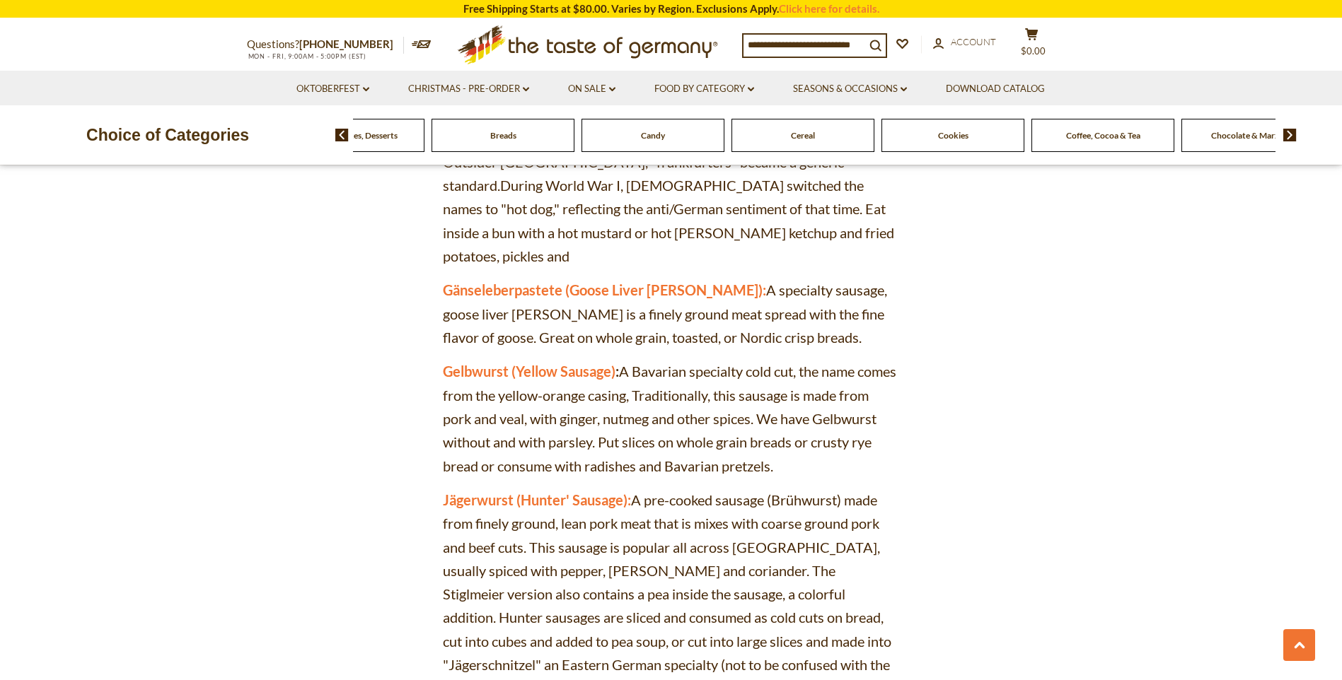
click at [1292, 137] on img at bounding box center [1289, 135] width 13 height 13
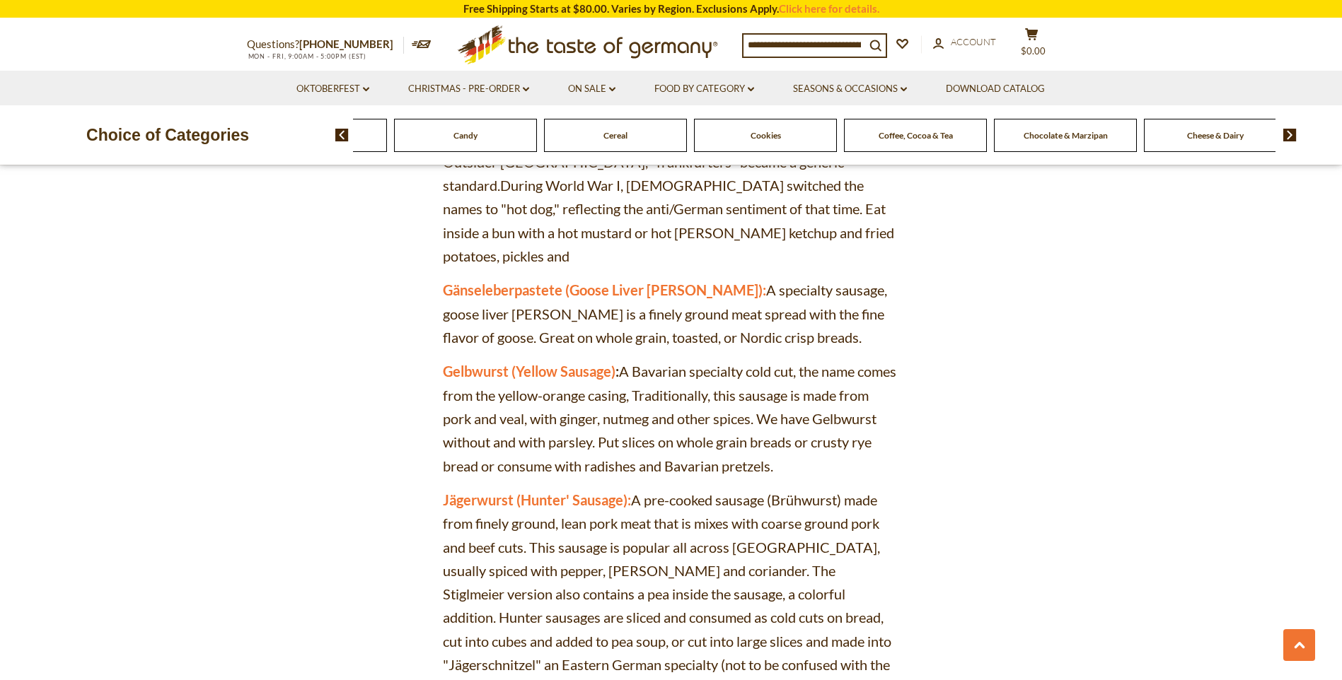
click at [1292, 137] on img at bounding box center [1289, 135] width 13 height 13
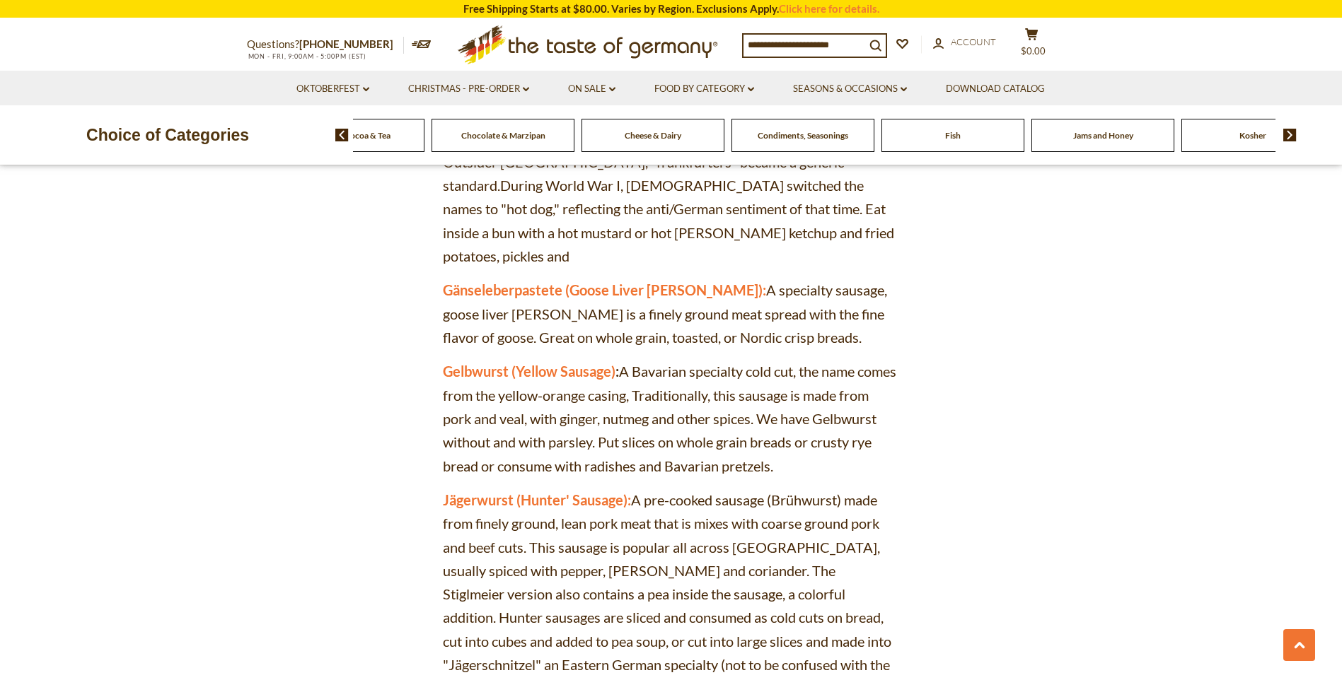
click at [1292, 137] on img at bounding box center [1289, 135] width 13 height 13
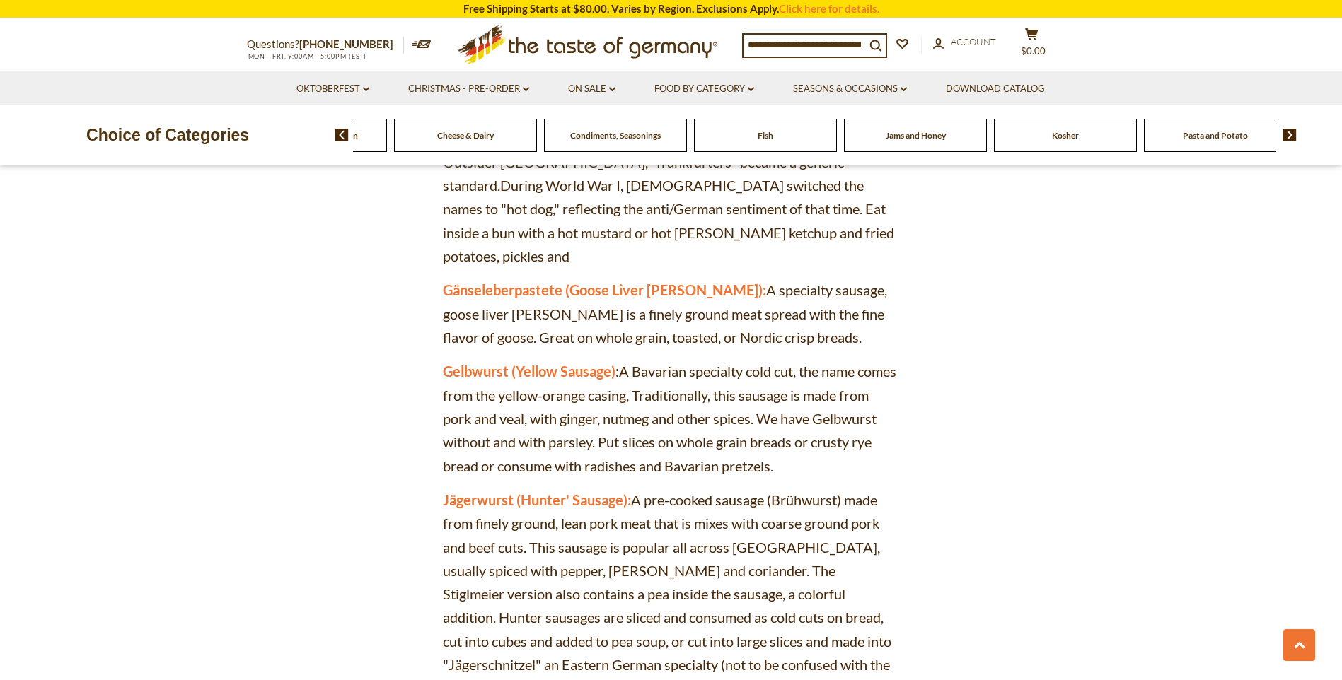
click at [1292, 137] on img at bounding box center [1289, 135] width 13 height 13
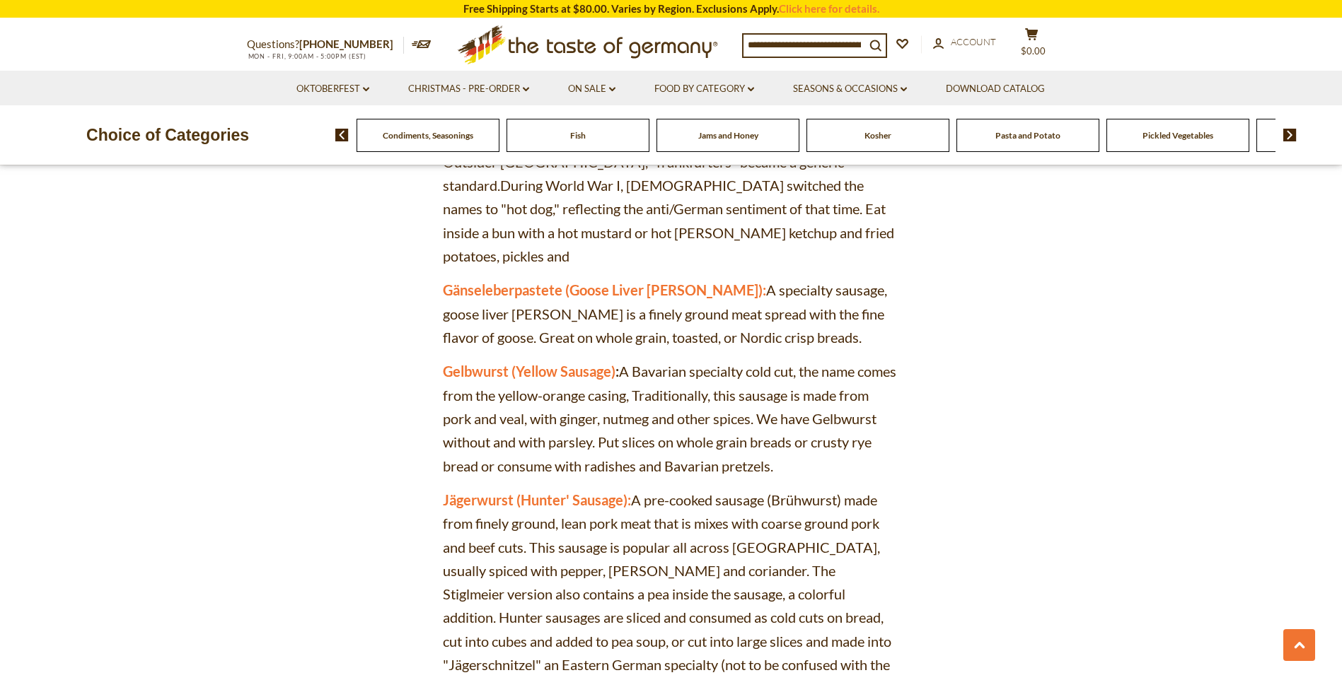
click at [1292, 137] on img at bounding box center [1289, 135] width 13 height 13
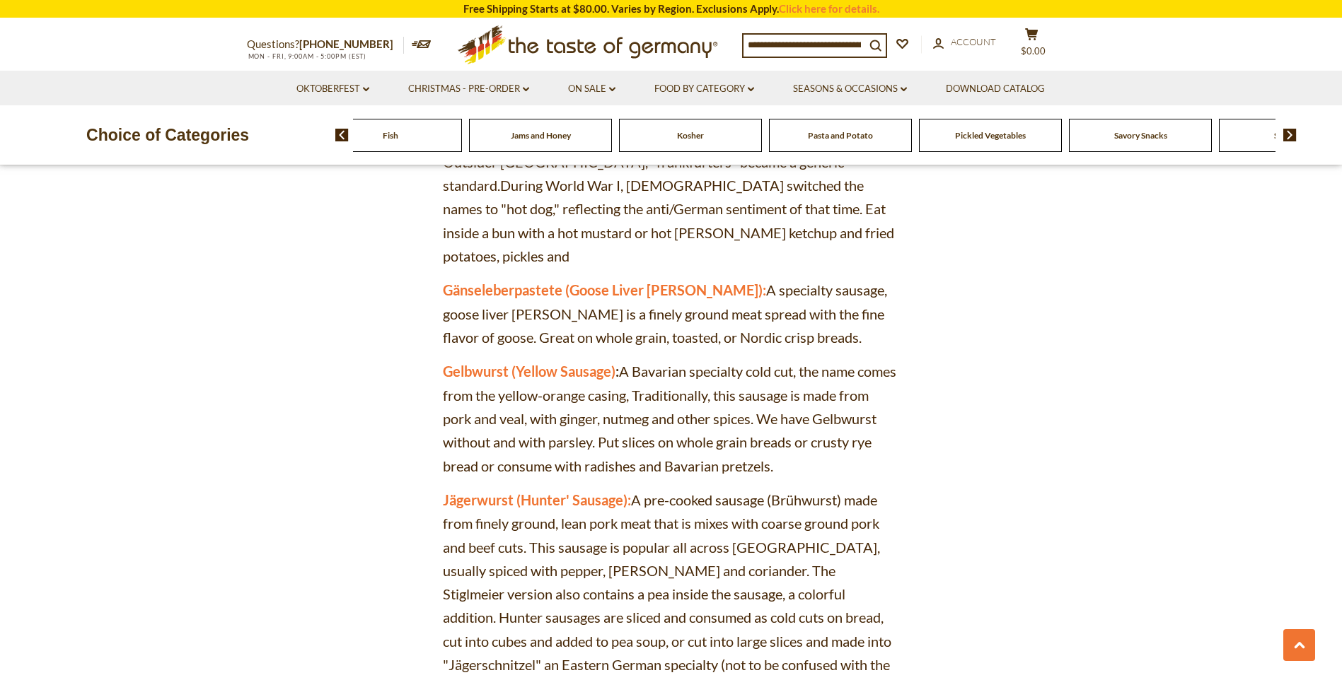
click at [1291, 137] on img at bounding box center [1289, 135] width 13 height 13
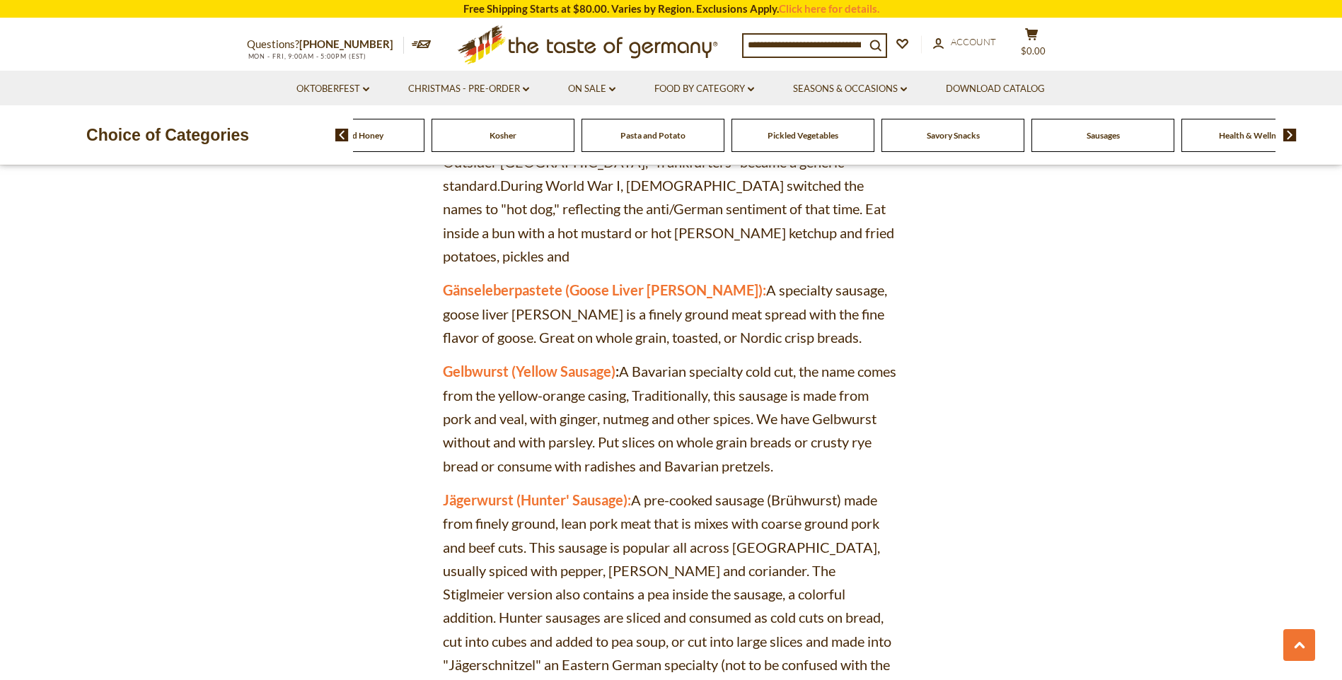
click at [1291, 137] on img at bounding box center [1289, 135] width 13 height 13
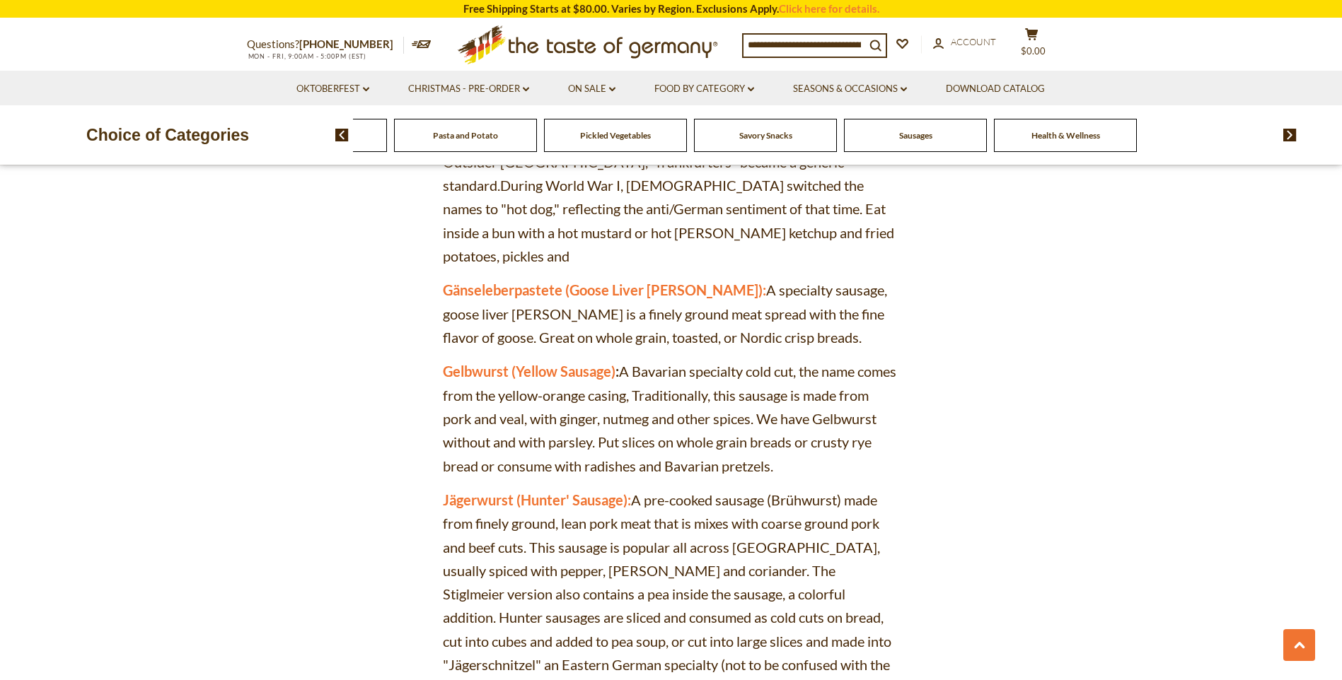
click at [340, 141] on img at bounding box center [341, 135] width 13 height 13
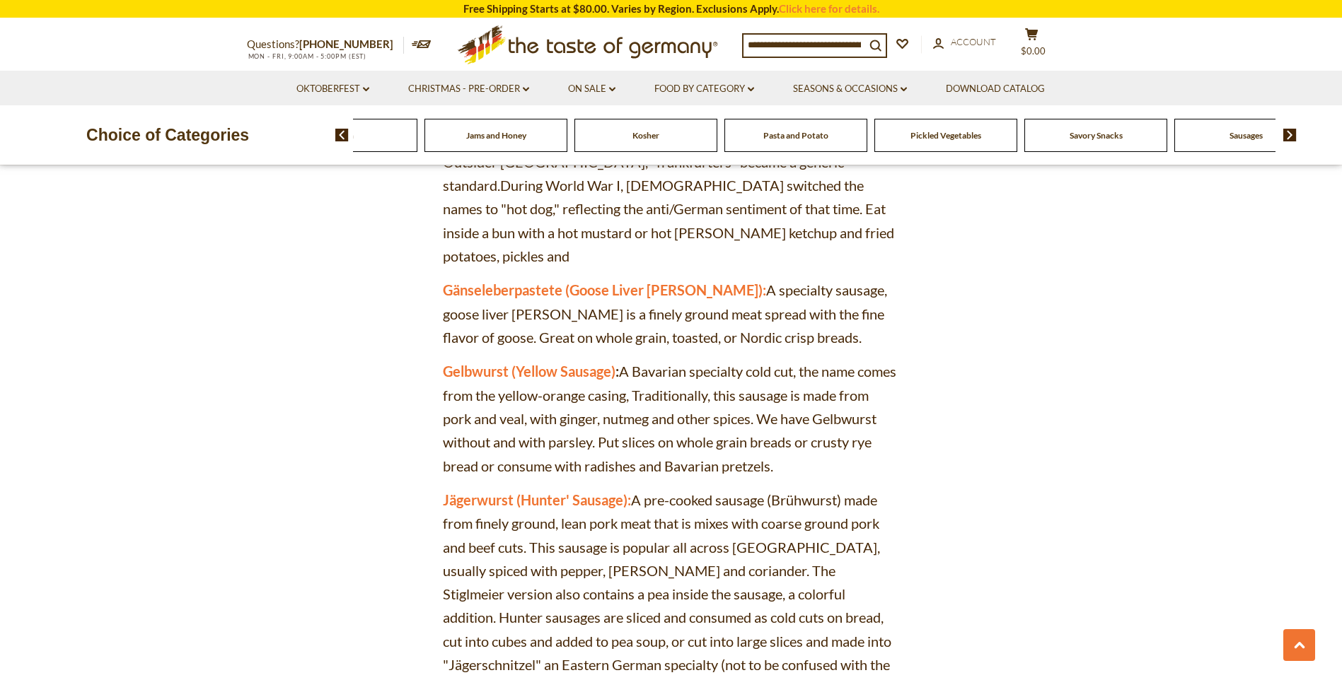
click at [340, 141] on img at bounding box center [341, 135] width 13 height 13
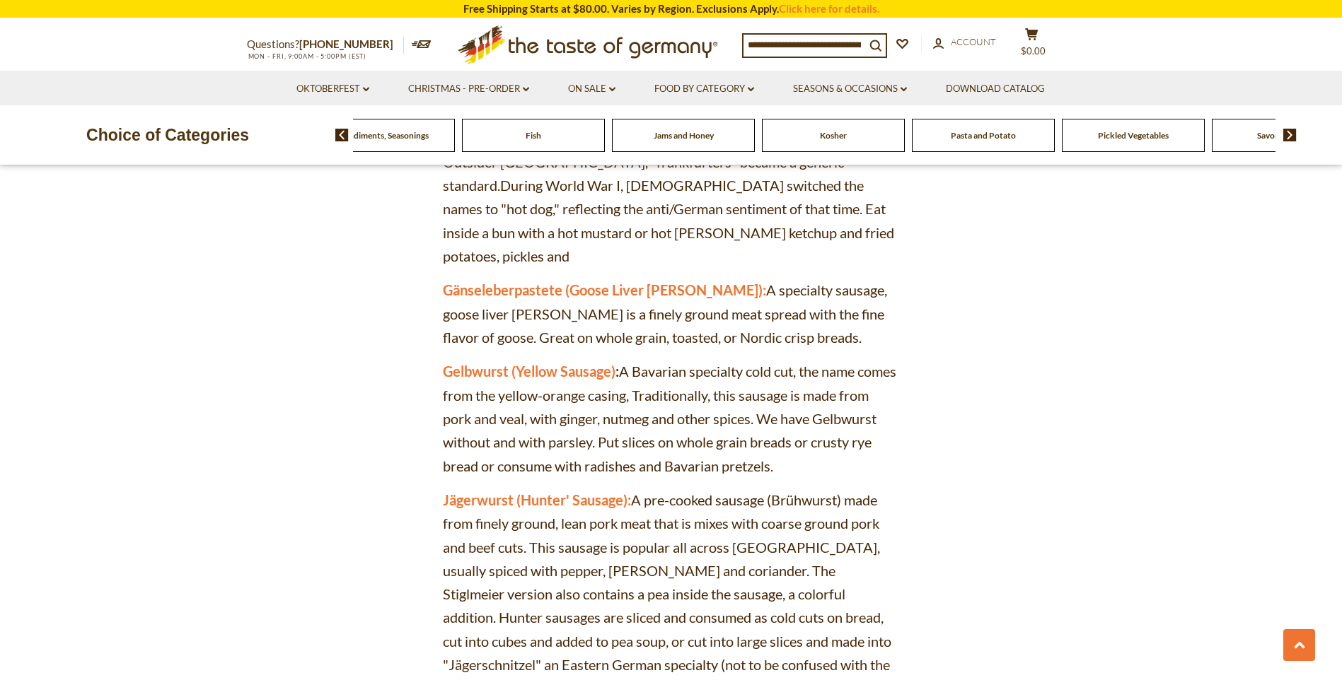
click at [340, 141] on img at bounding box center [341, 135] width 13 height 13
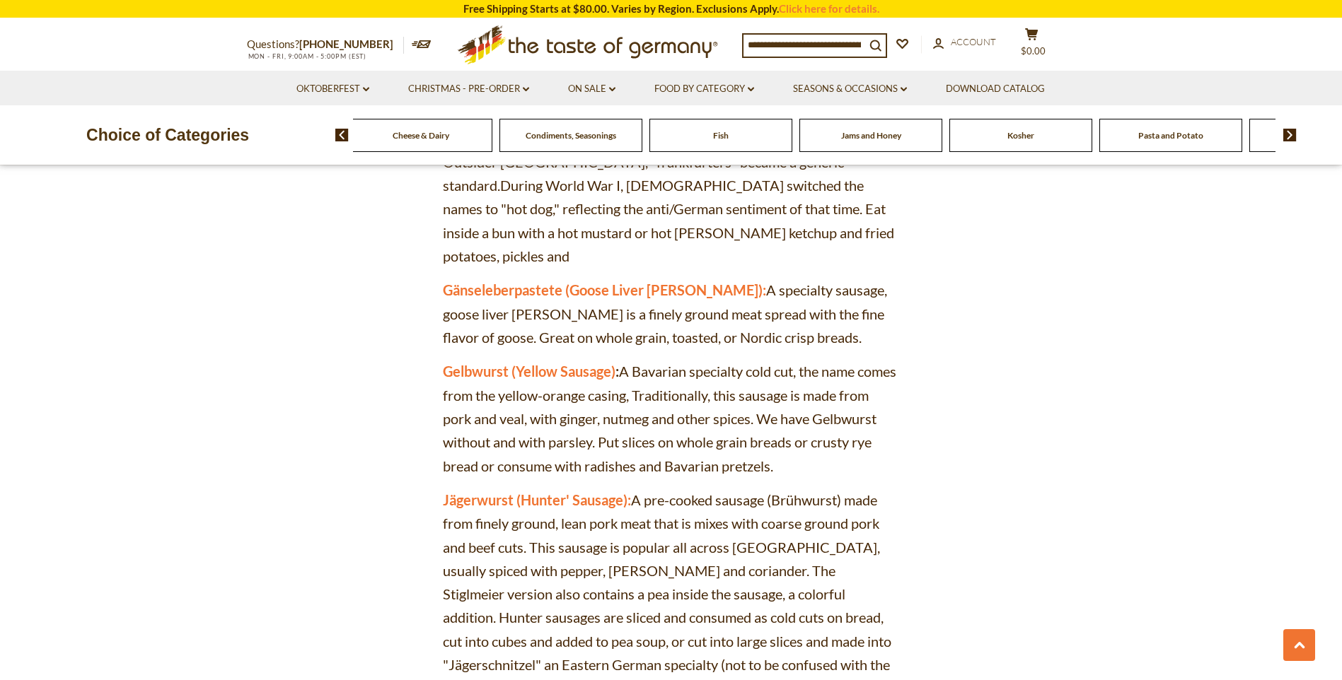
click at [413, 139] on span "Cheese & Dairy" at bounding box center [421, 135] width 57 height 11
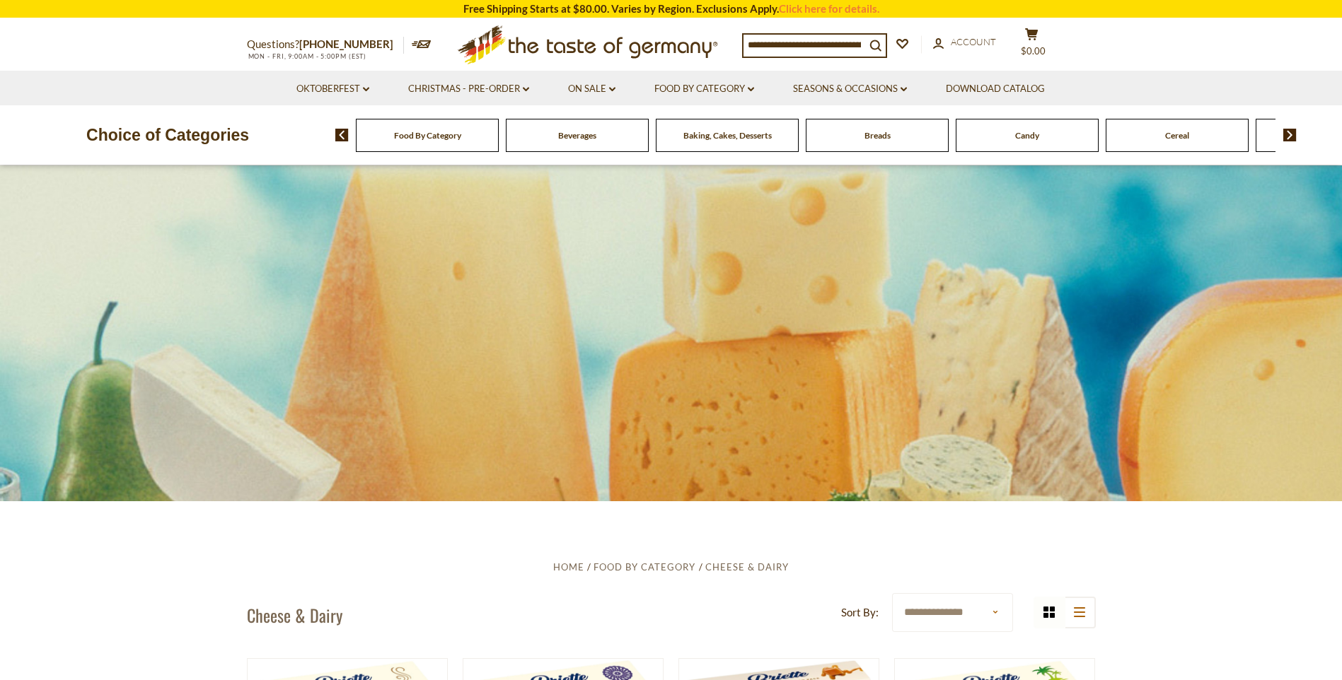
click at [499, 143] on div "Breads" at bounding box center [427, 135] width 143 height 33
click at [499, 144] on div "Breads" at bounding box center [427, 135] width 143 height 33
click at [499, 146] on div "Breads" at bounding box center [427, 135] width 143 height 33
click at [499, 145] on div "Breads" at bounding box center [427, 135] width 143 height 33
click at [799, 47] on input at bounding box center [804, 45] width 122 height 20
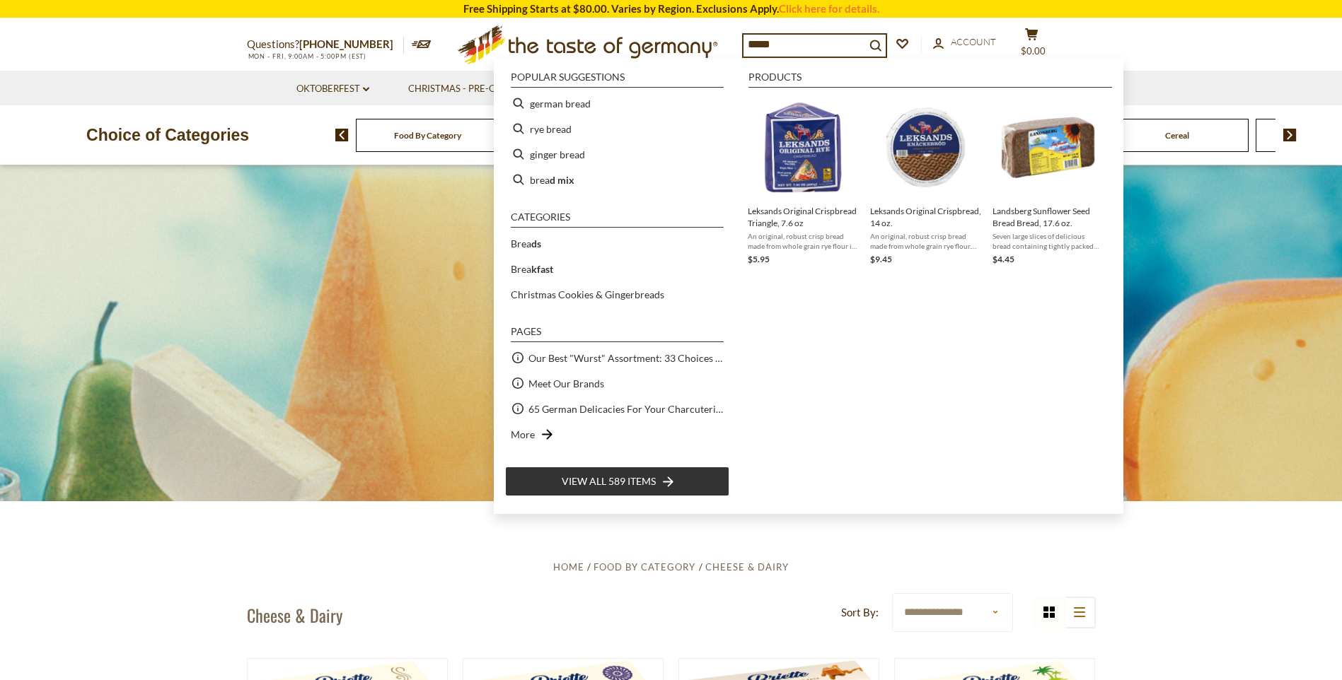
type input "******"
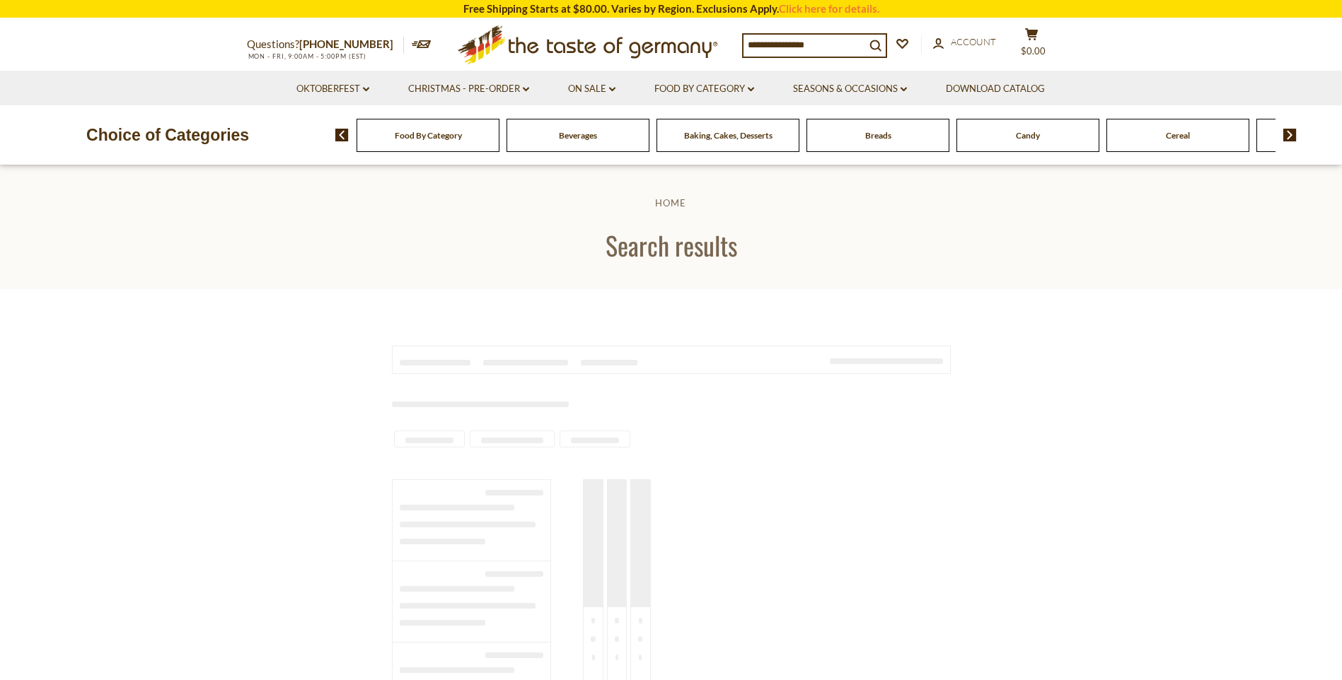
type input "******"
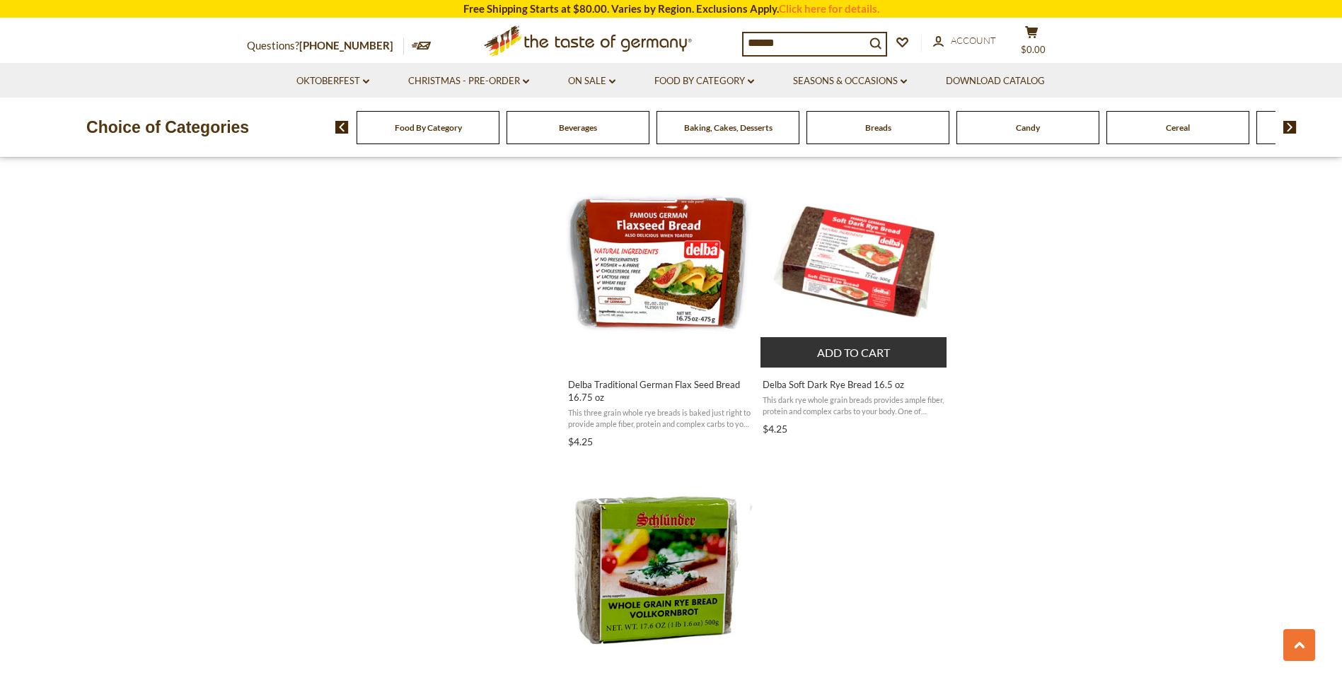
scroll to position [2334, 0]
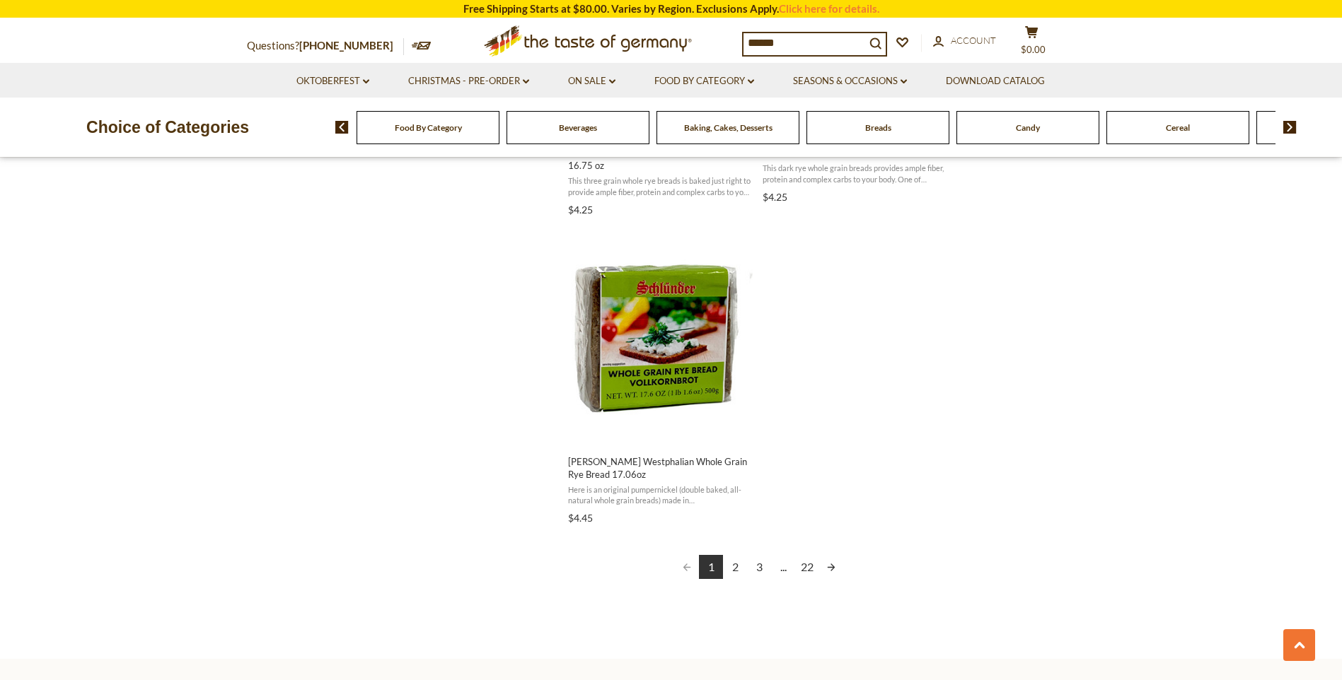
click at [738, 567] on link "2" at bounding box center [735, 567] width 24 height 24
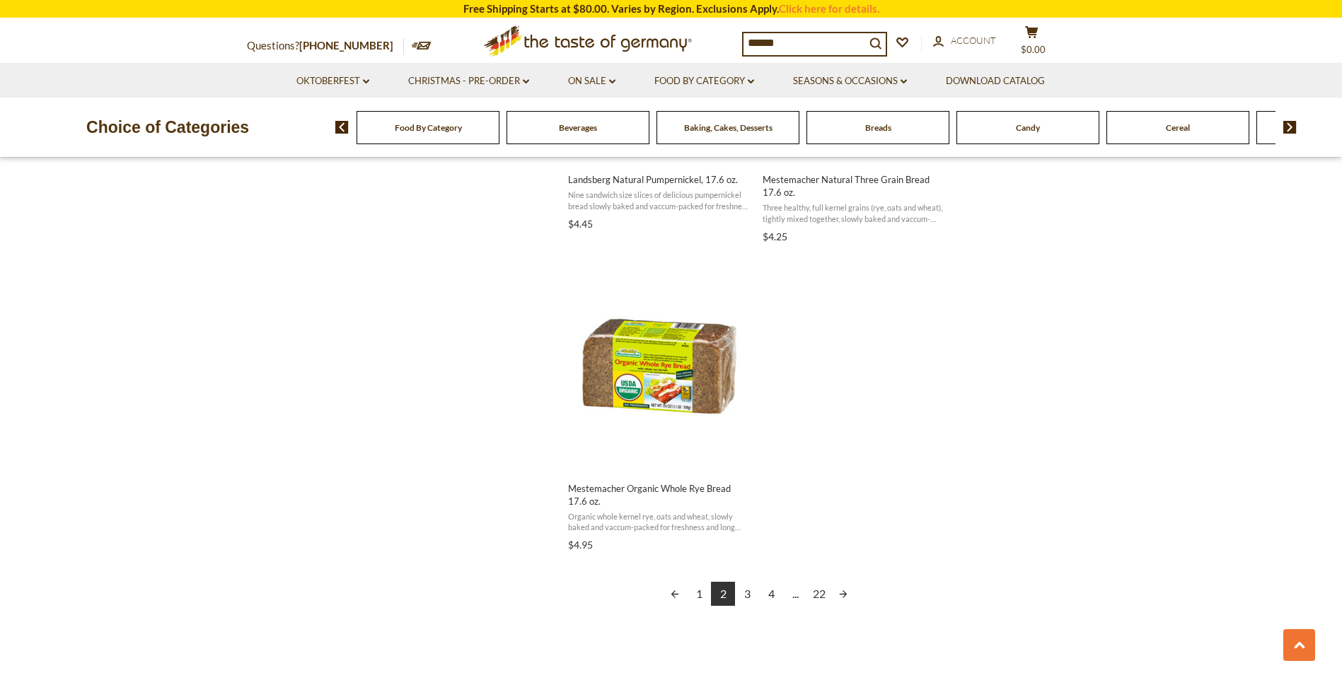
scroll to position [2594, 0]
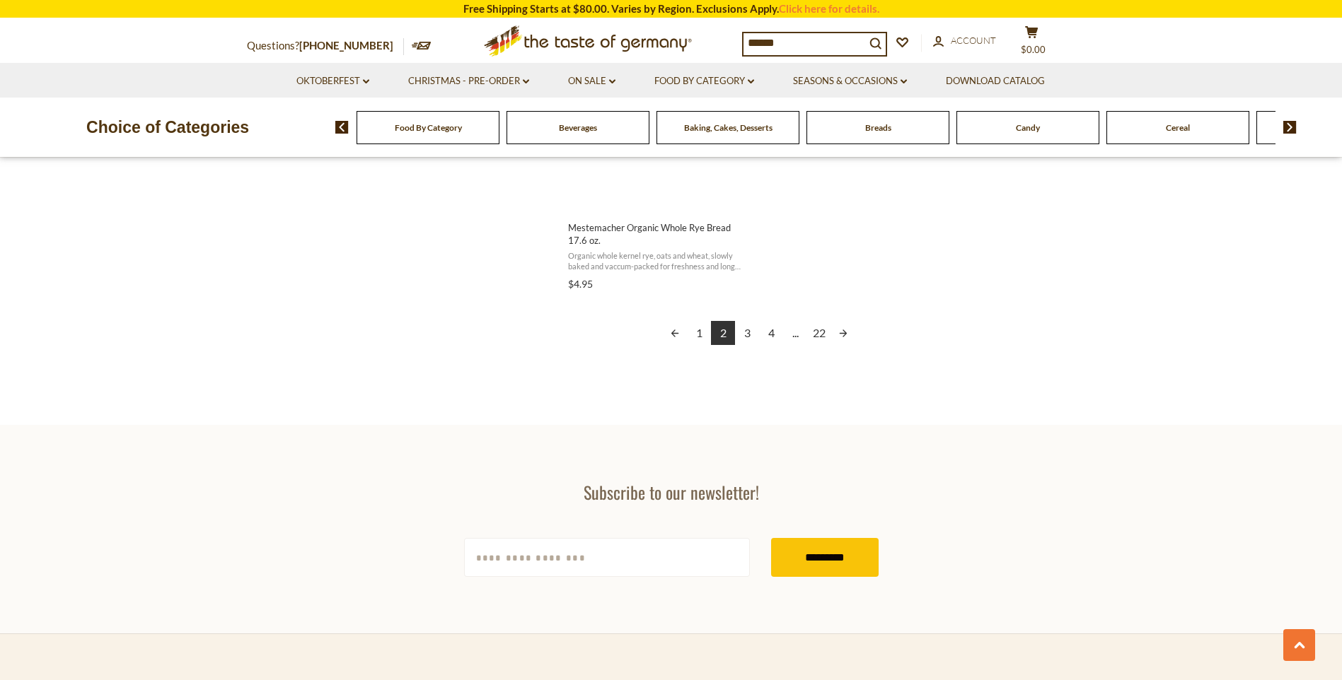
click at [743, 334] on link "3" at bounding box center [747, 333] width 24 height 24
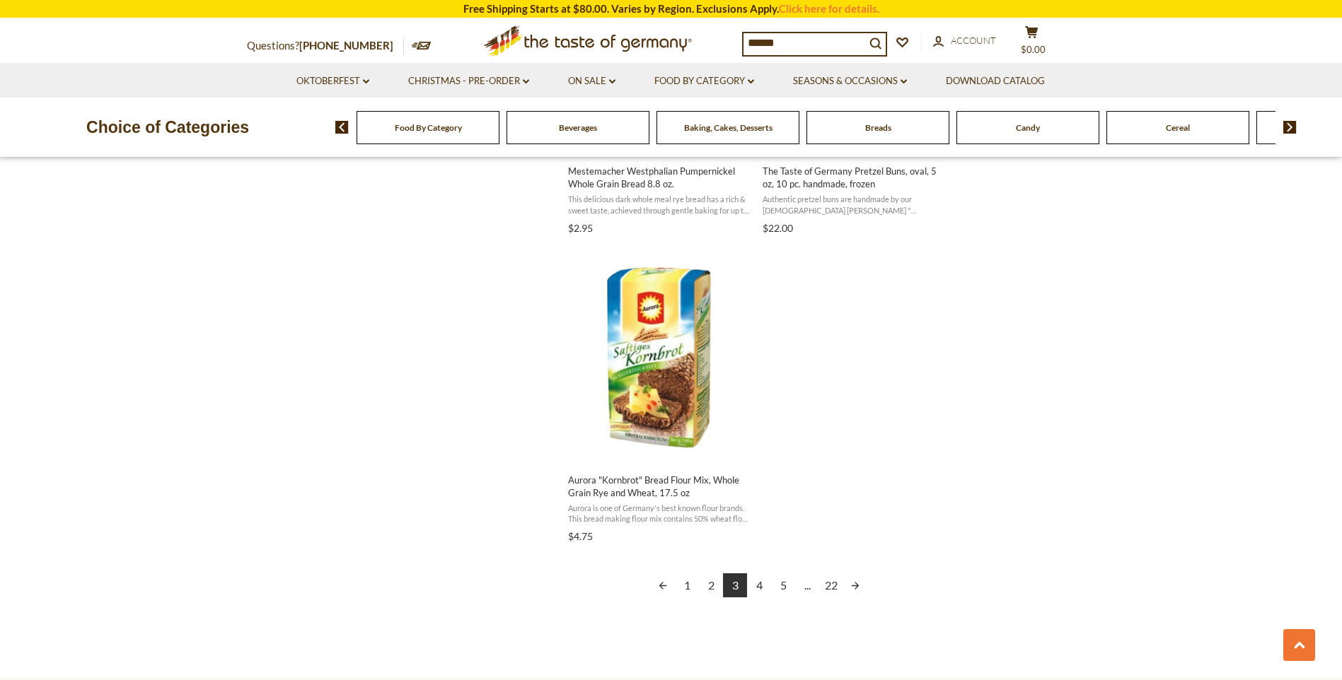
scroll to position [2334, 0]
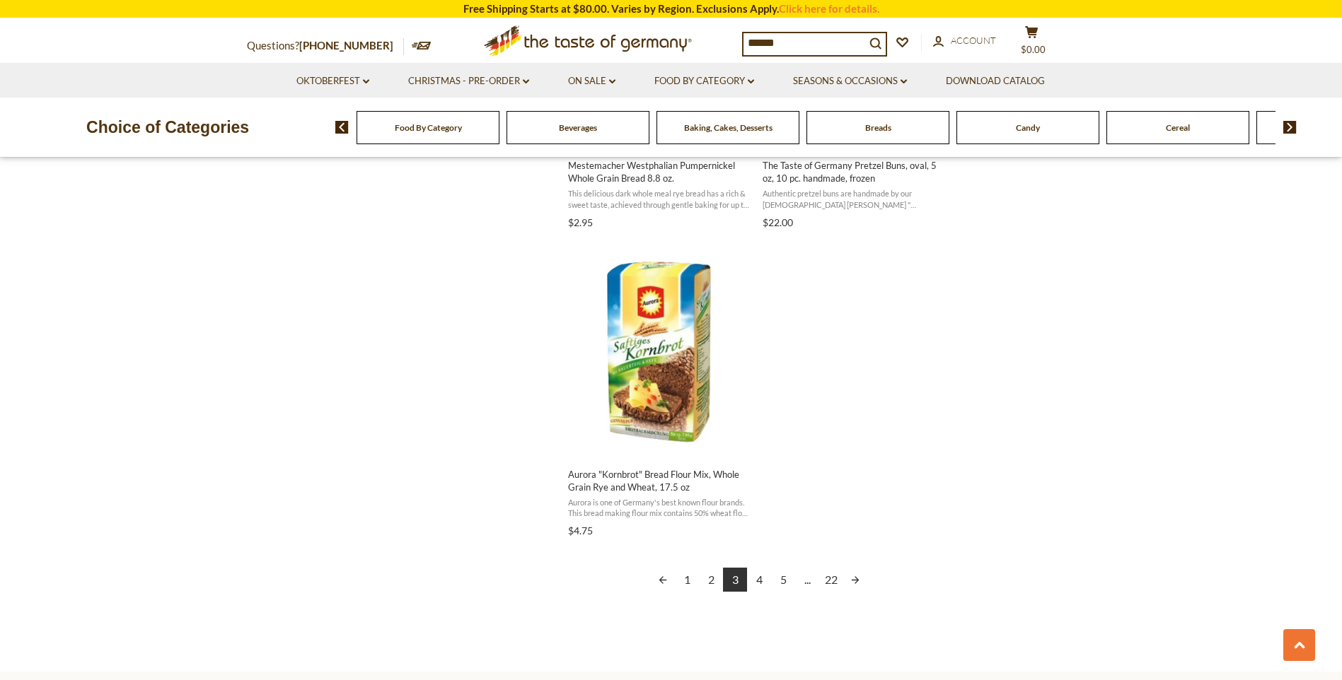
click at [763, 579] on link "4" at bounding box center [759, 580] width 24 height 24
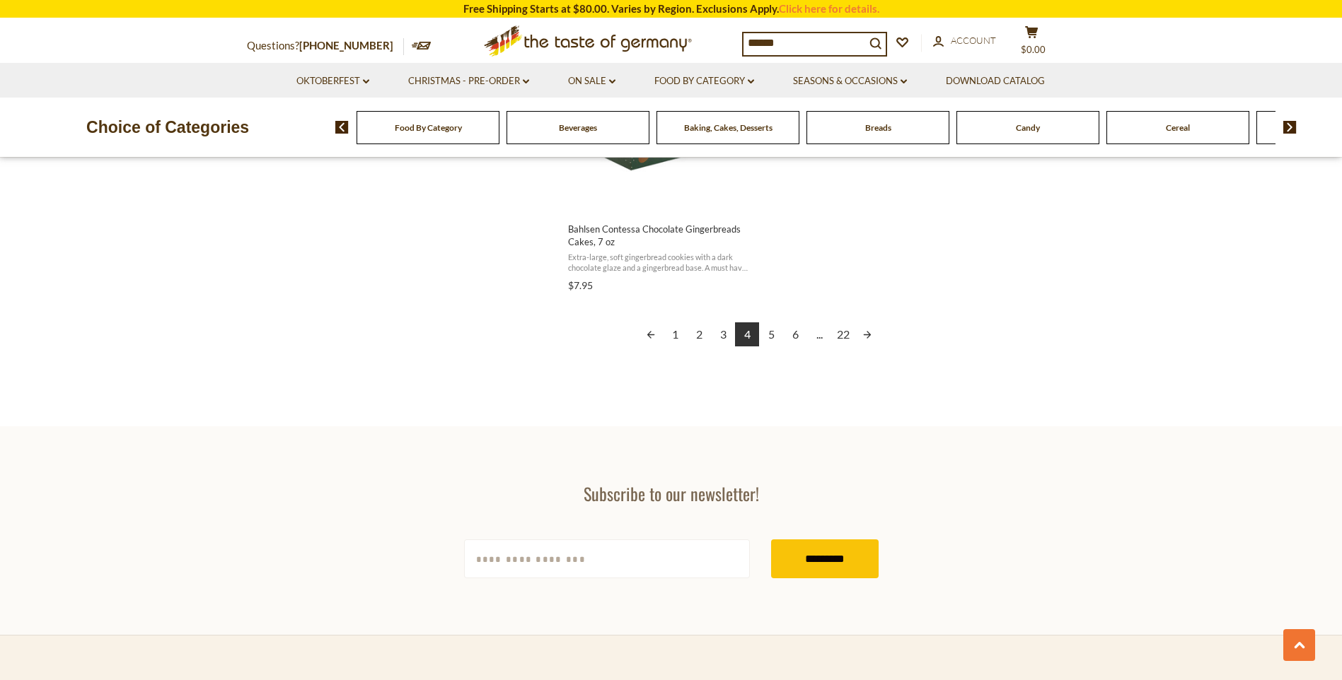
scroll to position [2594, 0]
click at [768, 332] on link "5" at bounding box center [771, 333] width 24 height 24
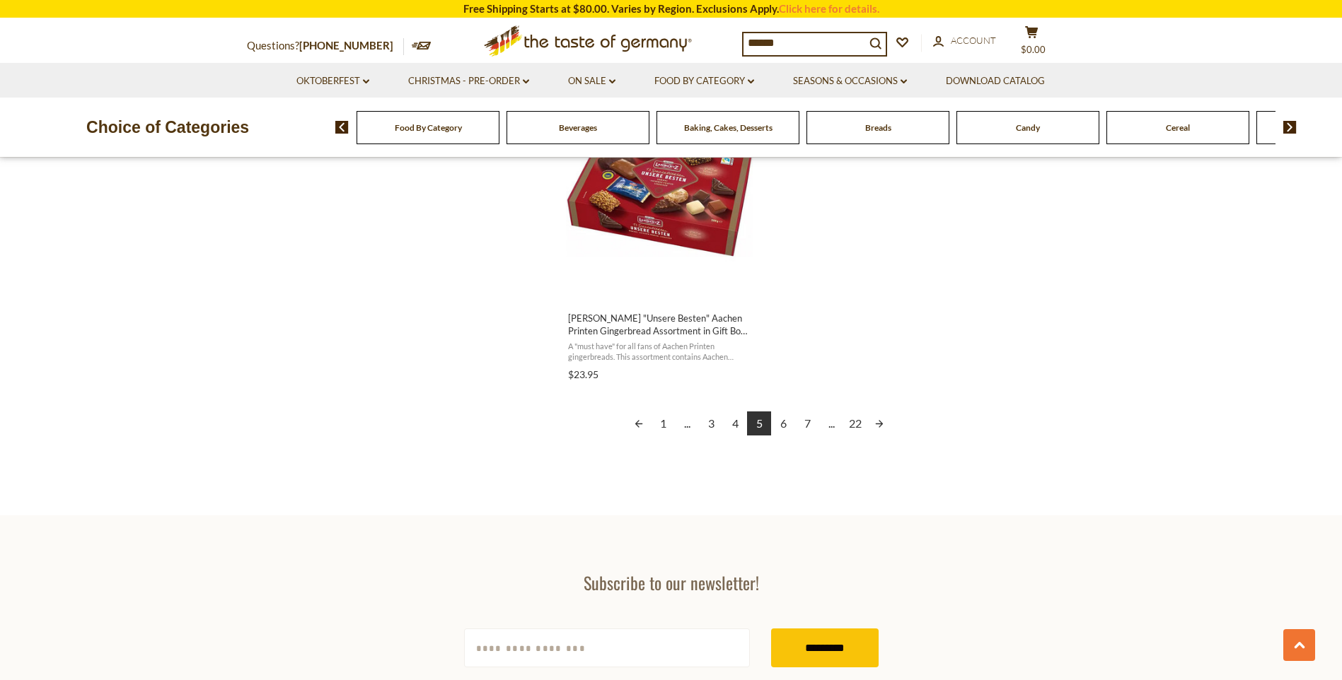
scroll to position [2594, 0]
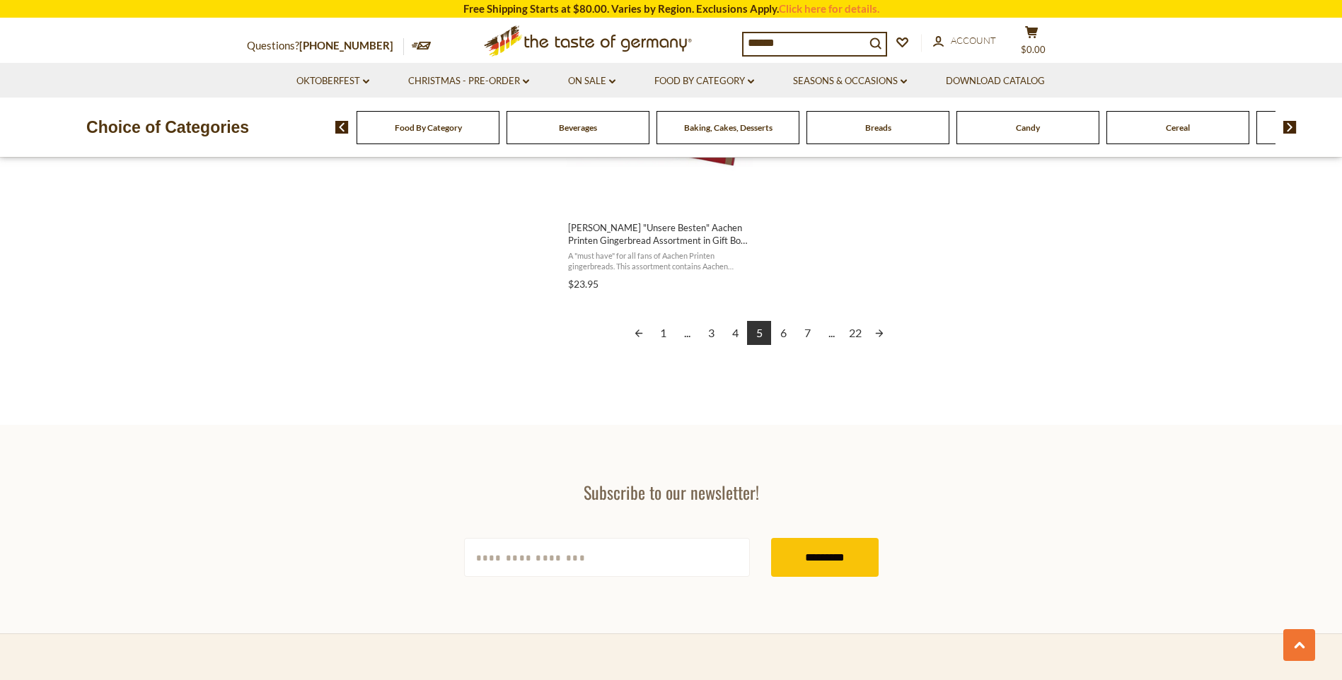
click at [780, 332] on link "6" at bounding box center [783, 333] width 24 height 24
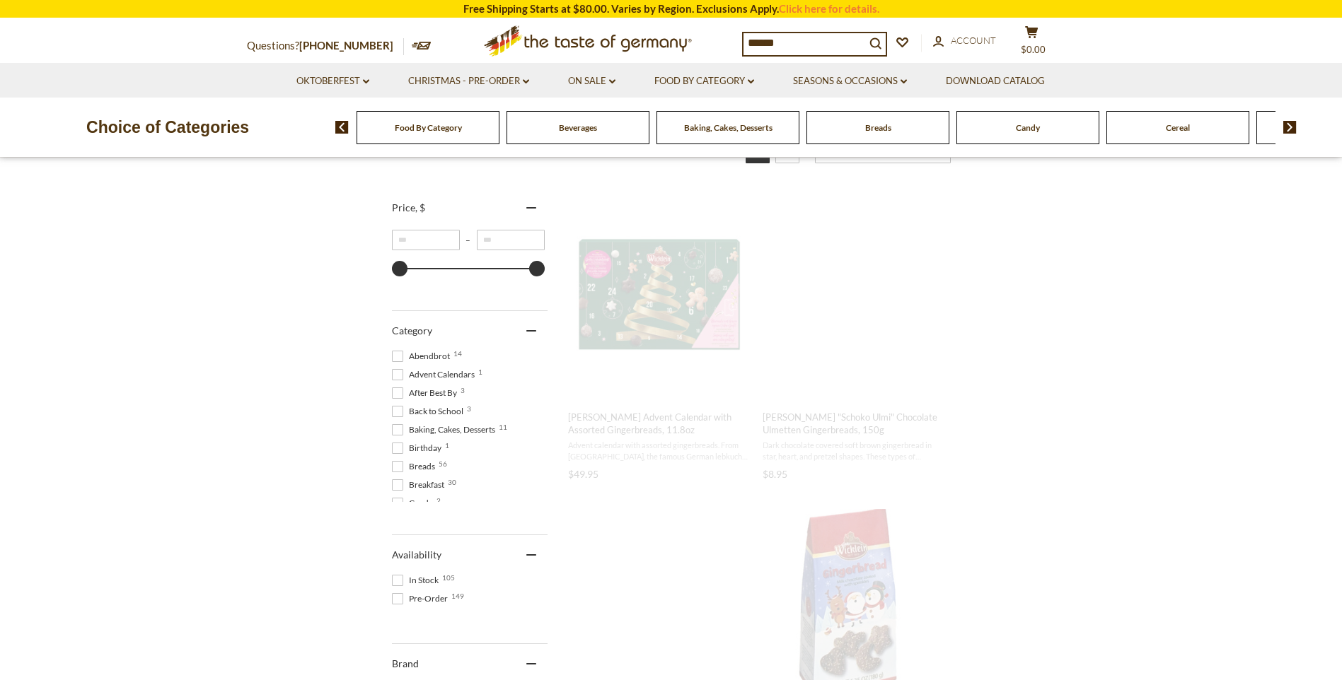
scroll to position [260, 0]
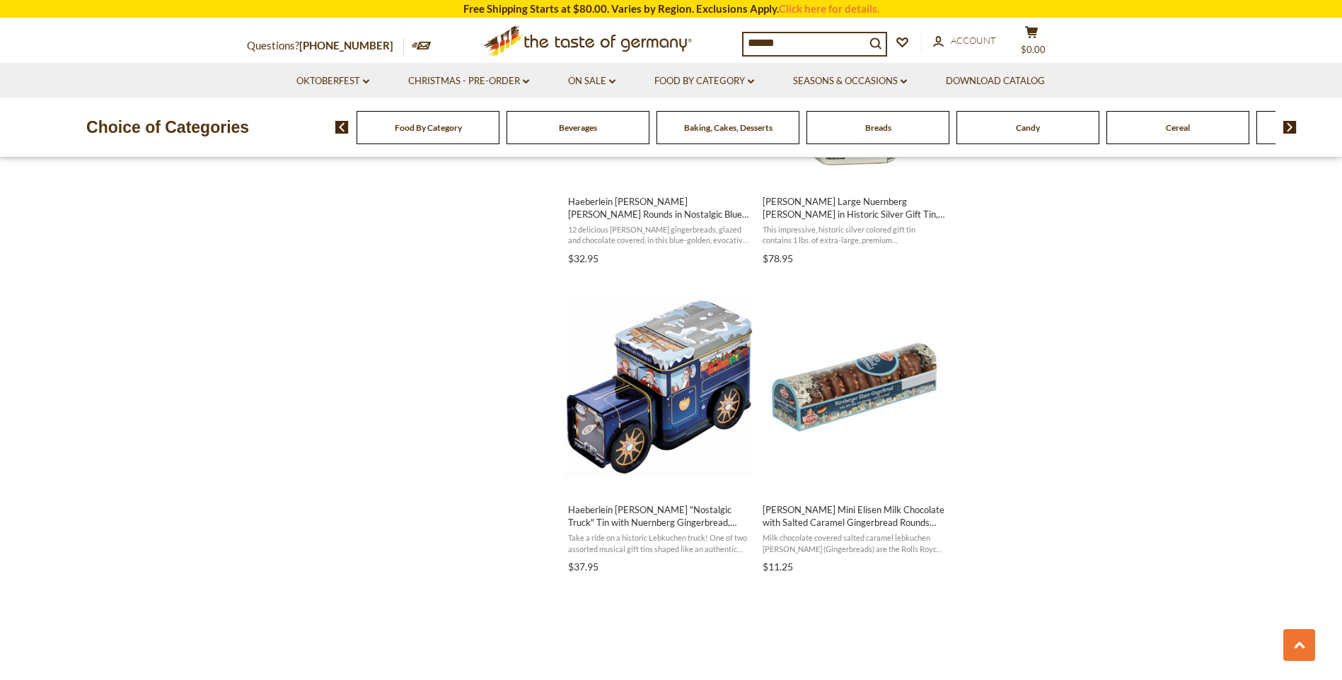
scroll to position [2334, 0]
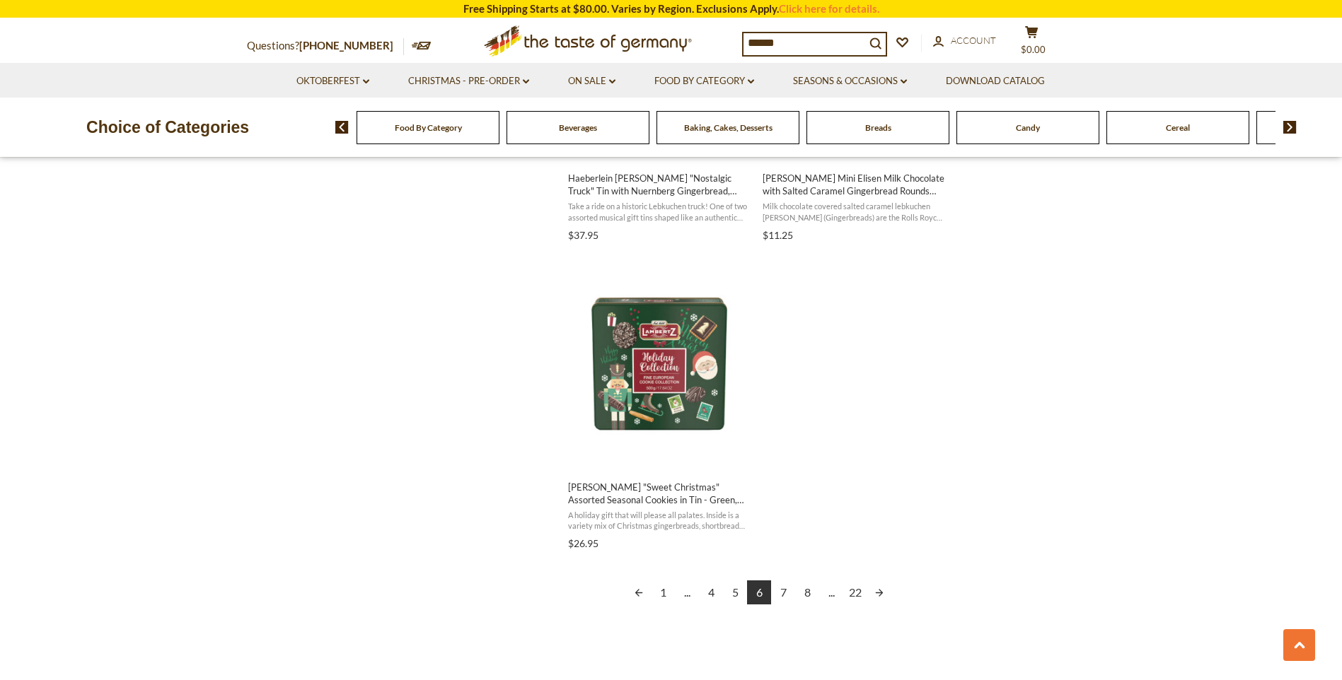
click at [783, 597] on link "7" at bounding box center [783, 593] width 24 height 24
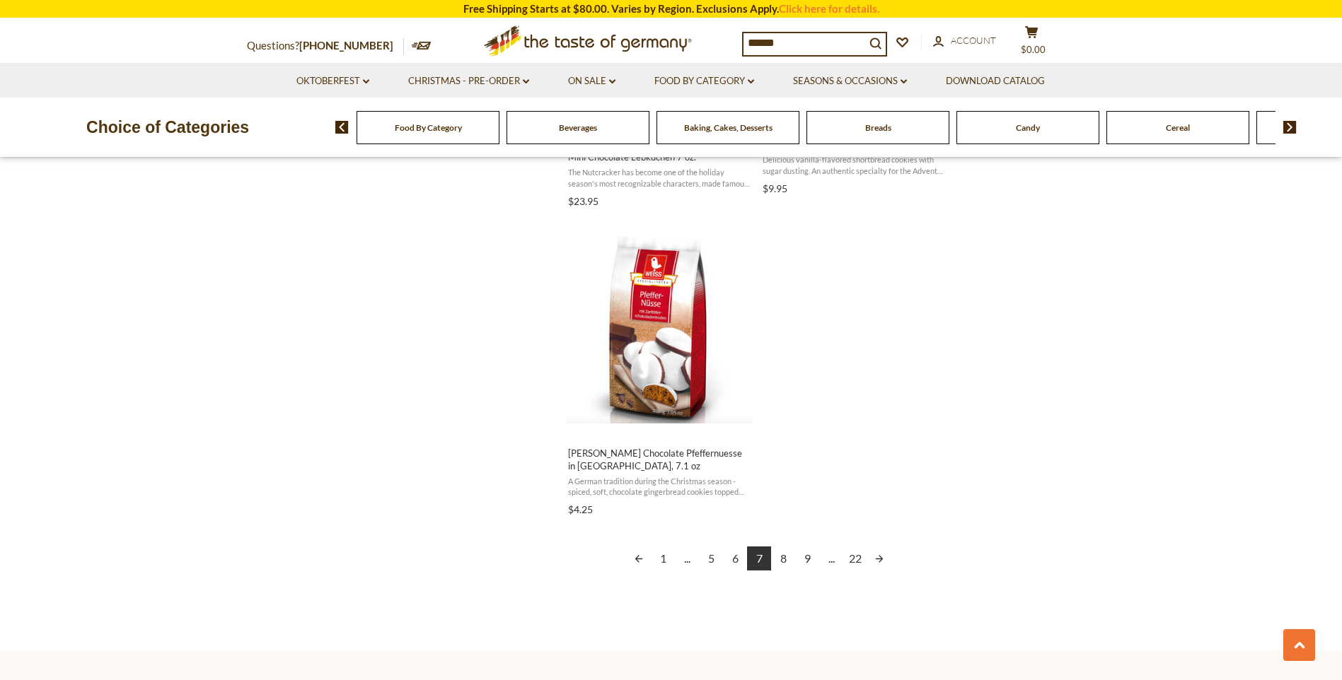
scroll to position [2594, 0]
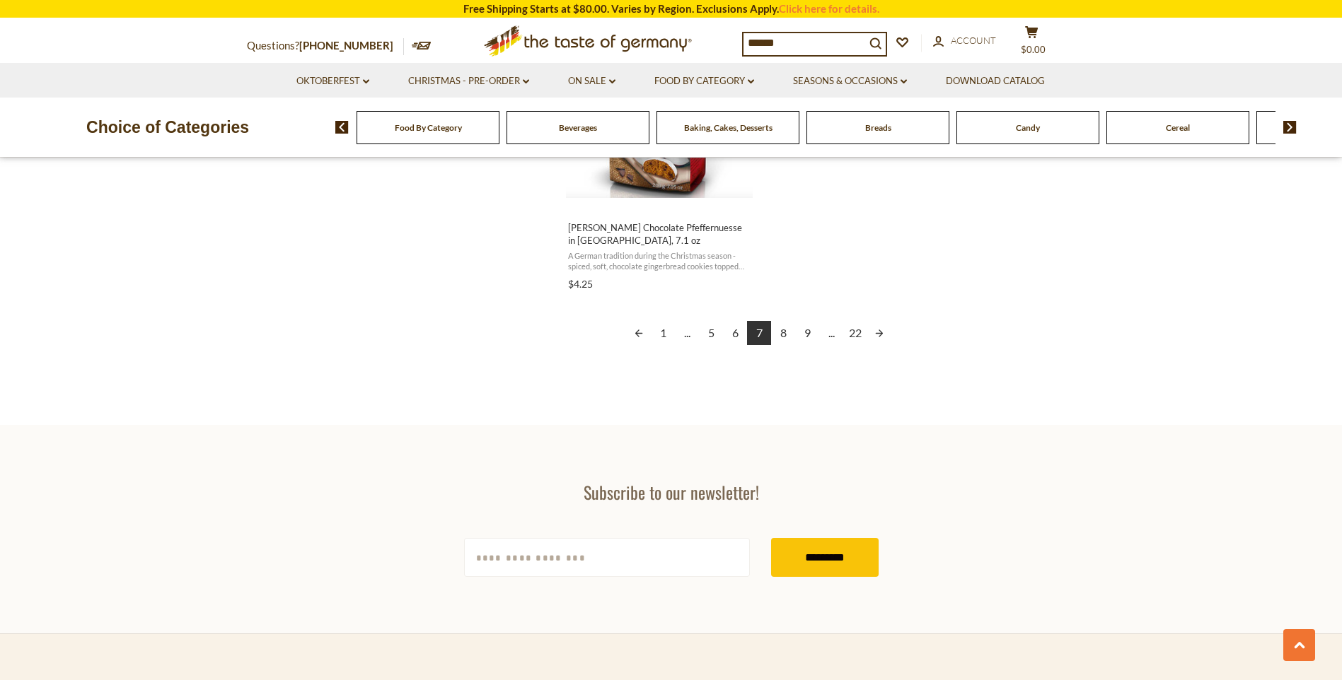
click at [789, 321] on link "8" at bounding box center [783, 333] width 24 height 24
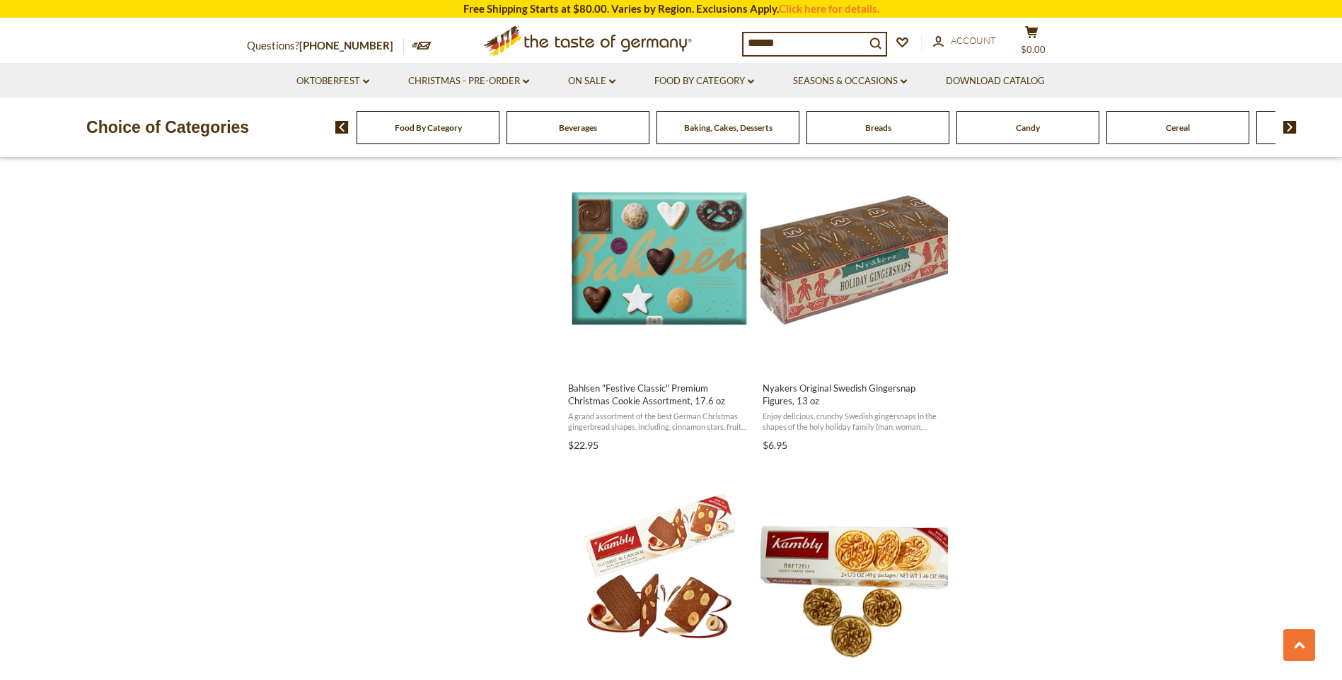
scroll to position [2334, 0]
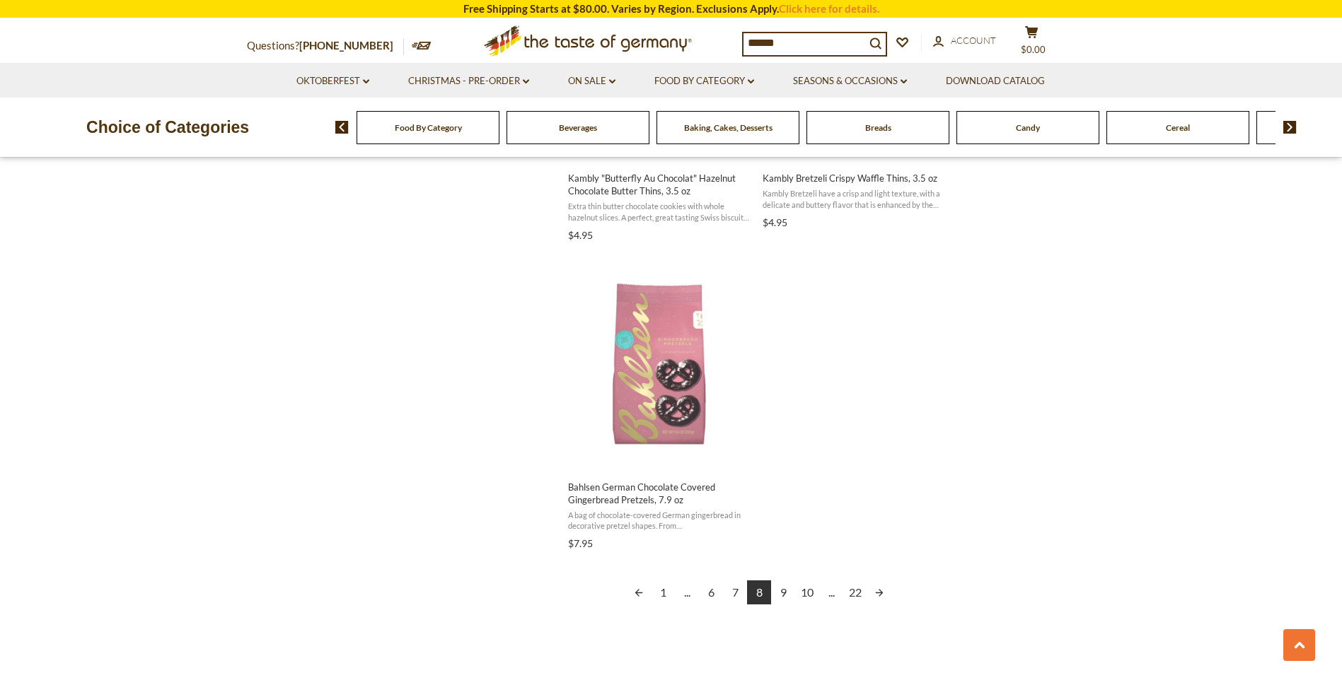
click at [784, 592] on link "9" at bounding box center [783, 593] width 24 height 24
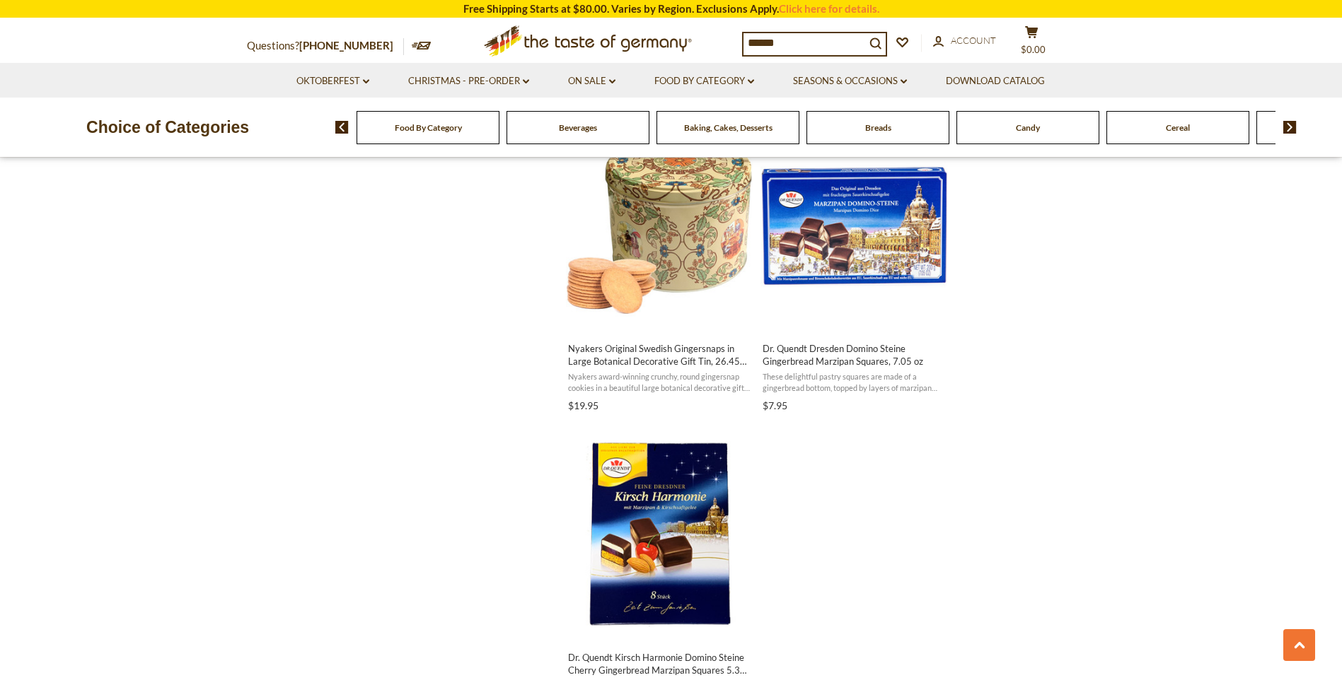
scroll to position [2334, 0]
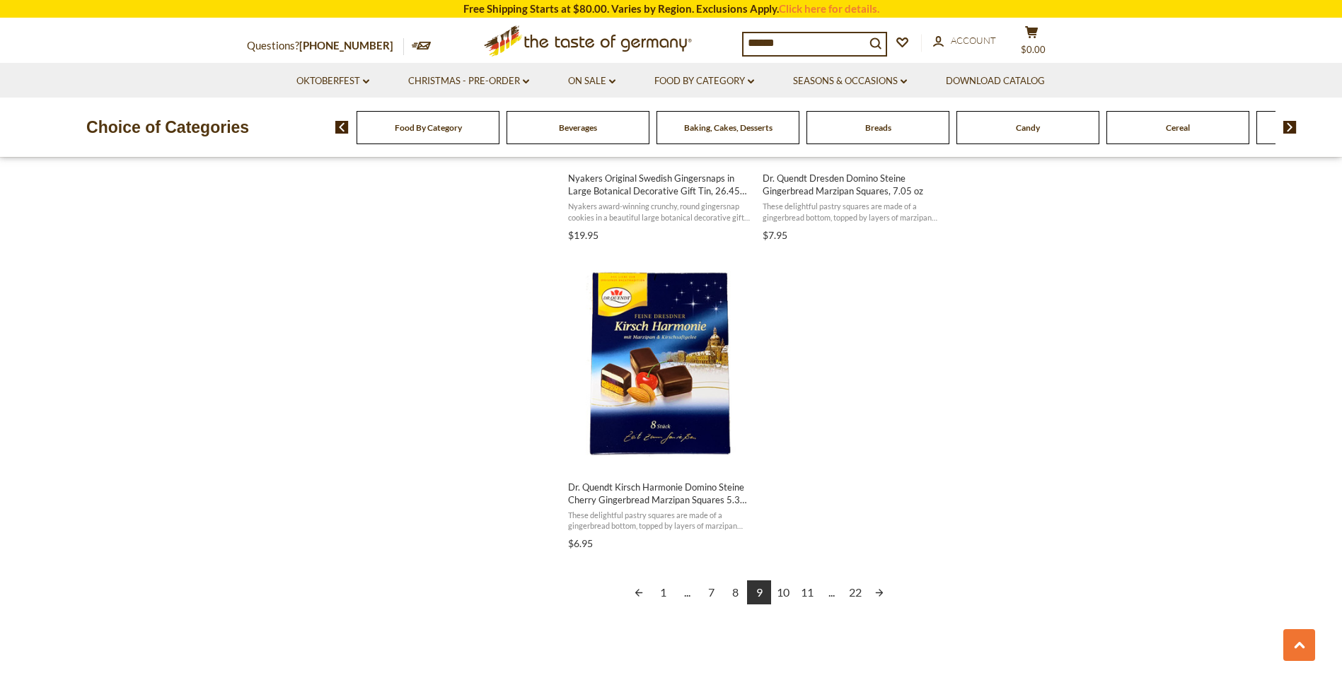
click at [784, 592] on link "10" at bounding box center [783, 593] width 24 height 24
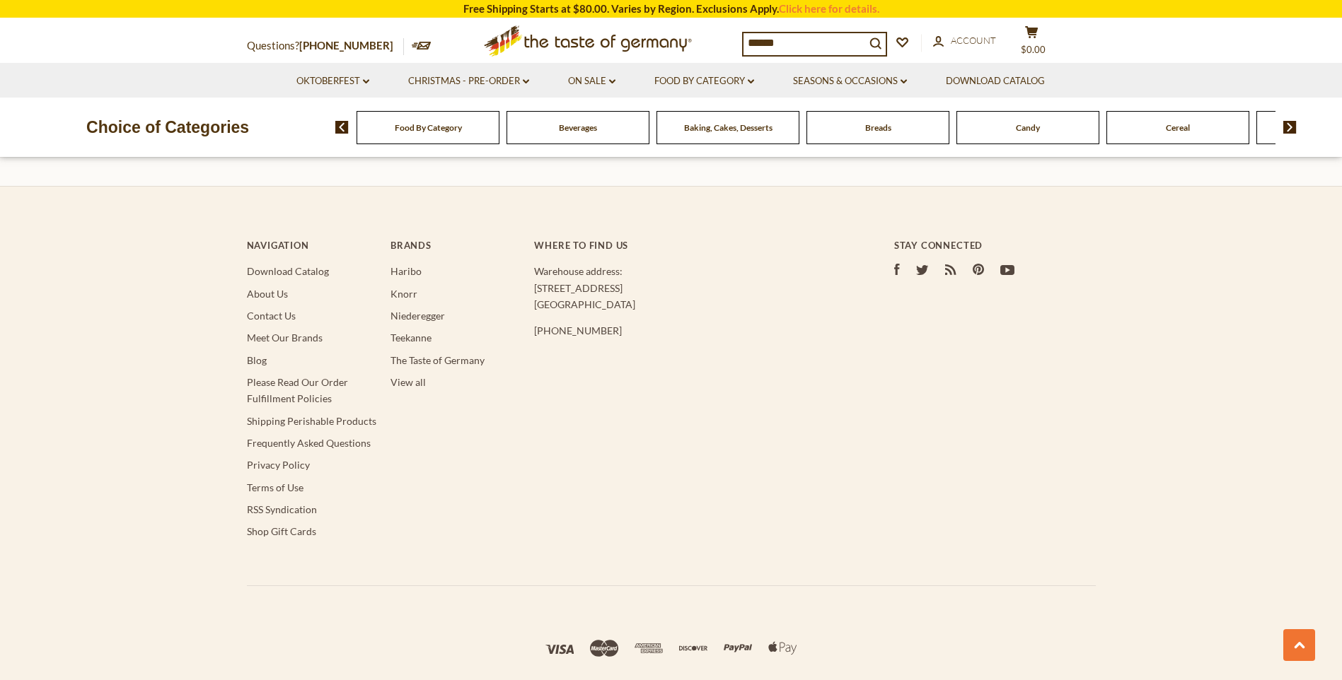
scroll to position [3088, 0]
